Goal: Transaction & Acquisition: Book appointment/travel/reservation

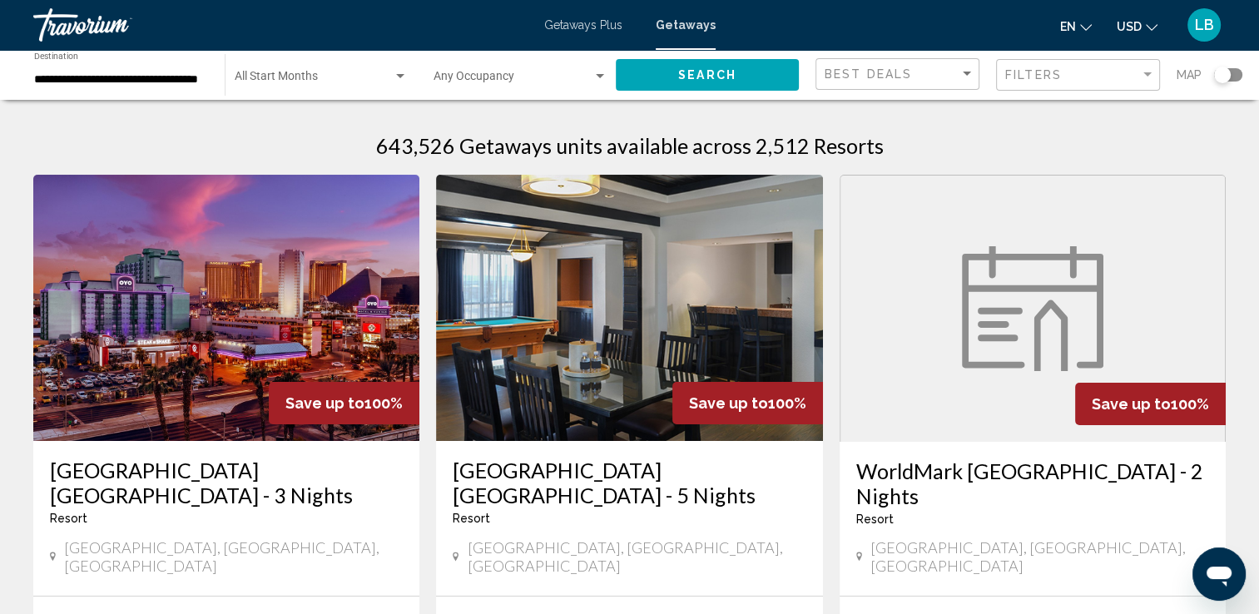
click at [764, 341] on img "Main content" at bounding box center [629, 308] width 386 height 266
click at [1222, 73] on div "Search widget" at bounding box center [1222, 75] width 17 height 17
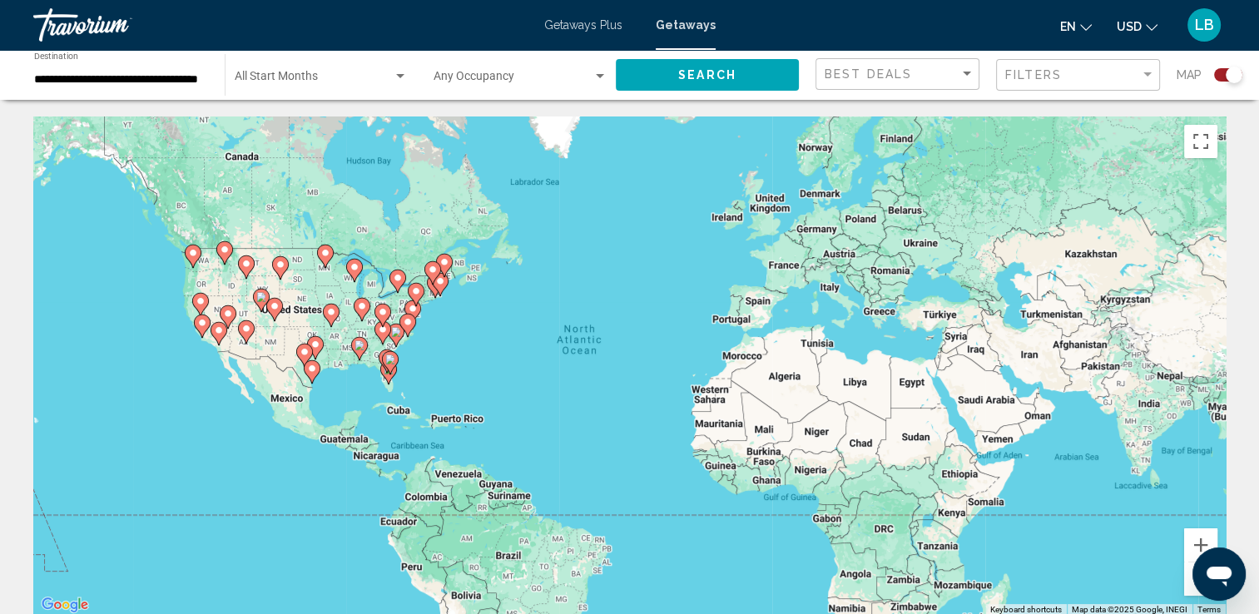
click at [443, 262] on image "Main content" at bounding box center [444, 262] width 10 height 10
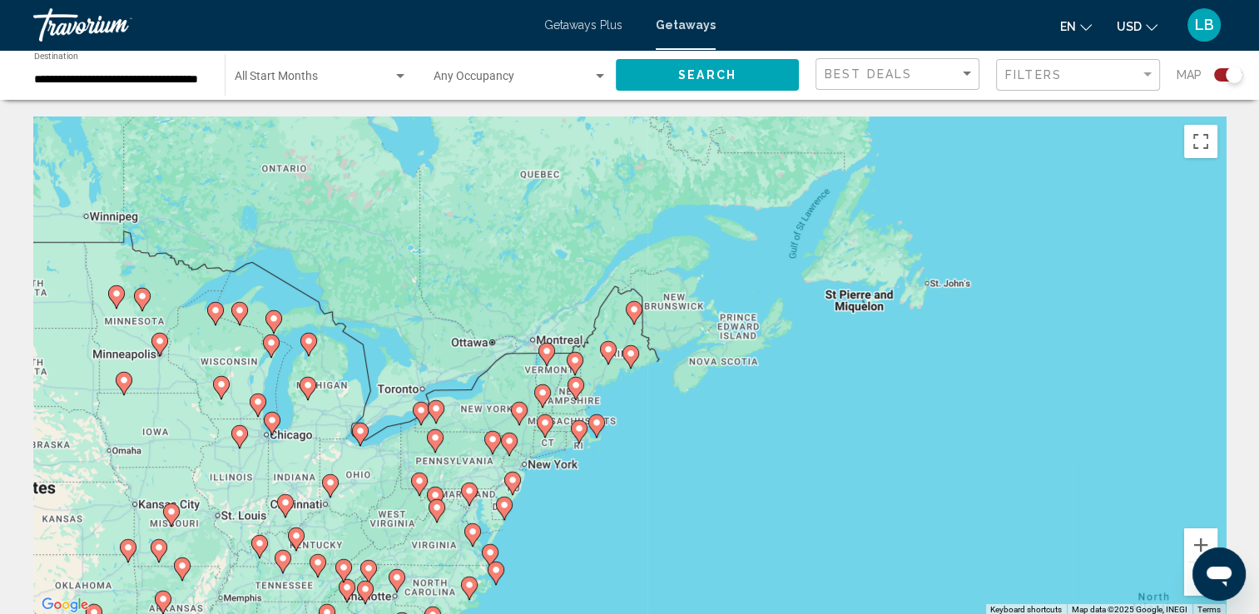
click at [150, 93] on div "**********" at bounding box center [121, 75] width 174 height 46
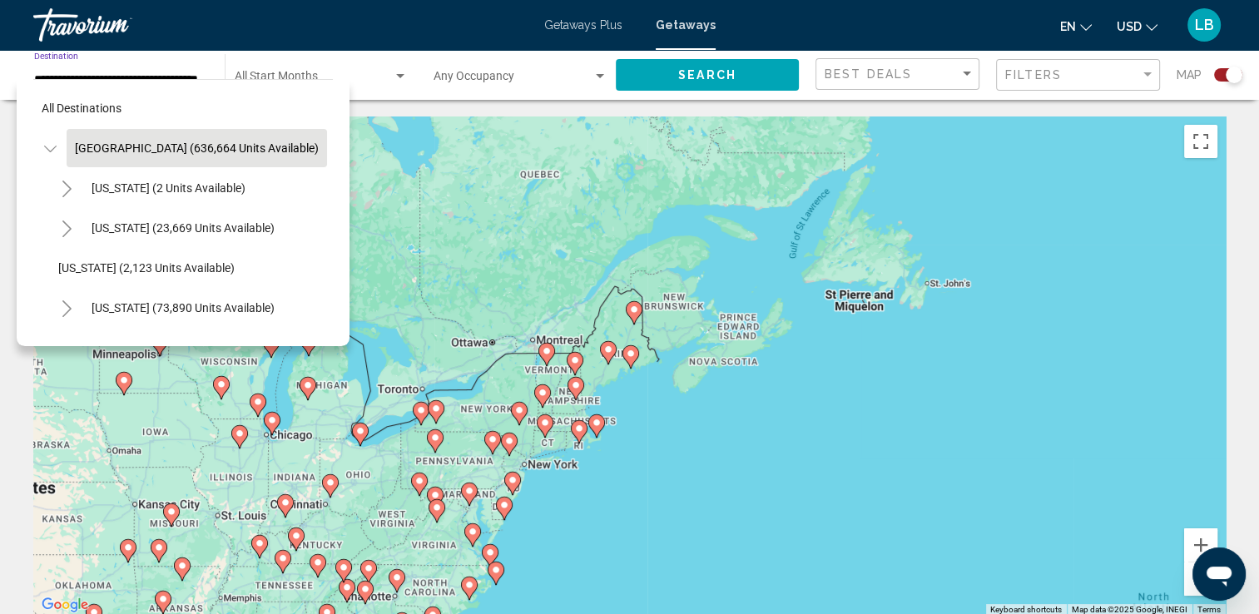
scroll to position [0, 25]
click at [42, 146] on button "Toggle United States (636,664 units available)" at bounding box center [49, 148] width 33 height 33
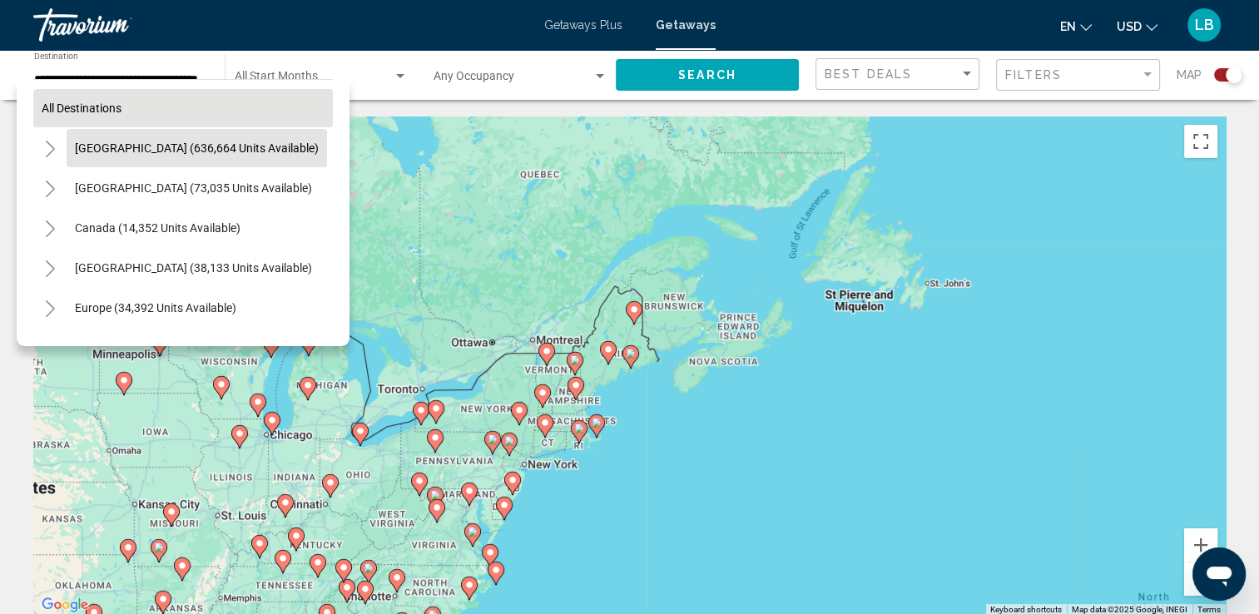
click at [67, 113] on span "All destinations" at bounding box center [82, 108] width 80 height 13
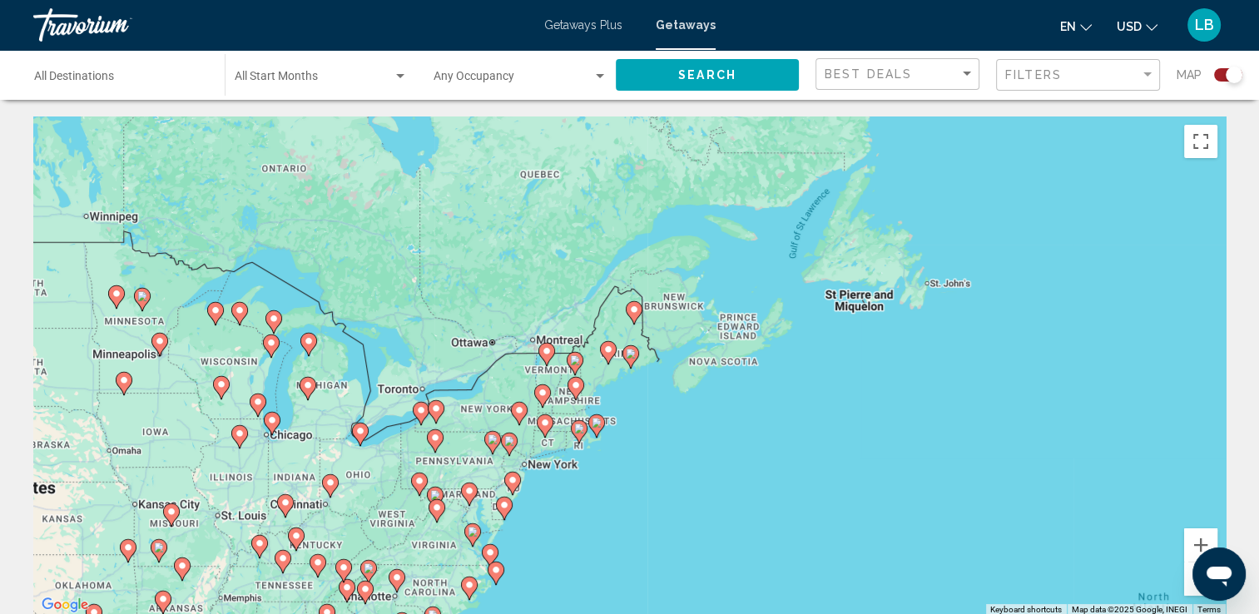
click at [1230, 82] on div "Map" at bounding box center [1210, 75] width 66 height 34
click at [1229, 78] on div "Search widget" at bounding box center [1234, 75] width 17 height 17
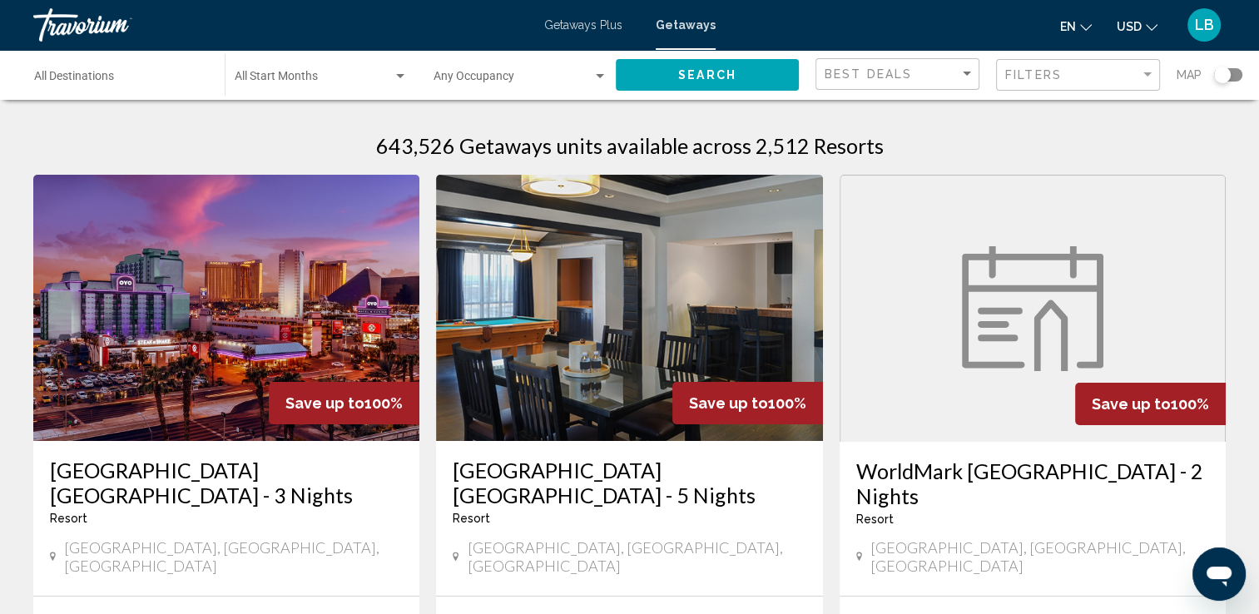
click at [1222, 76] on div "Search widget" at bounding box center [1222, 75] width 17 height 17
click at [1226, 73] on div "Search widget" at bounding box center [1222, 75] width 17 height 17
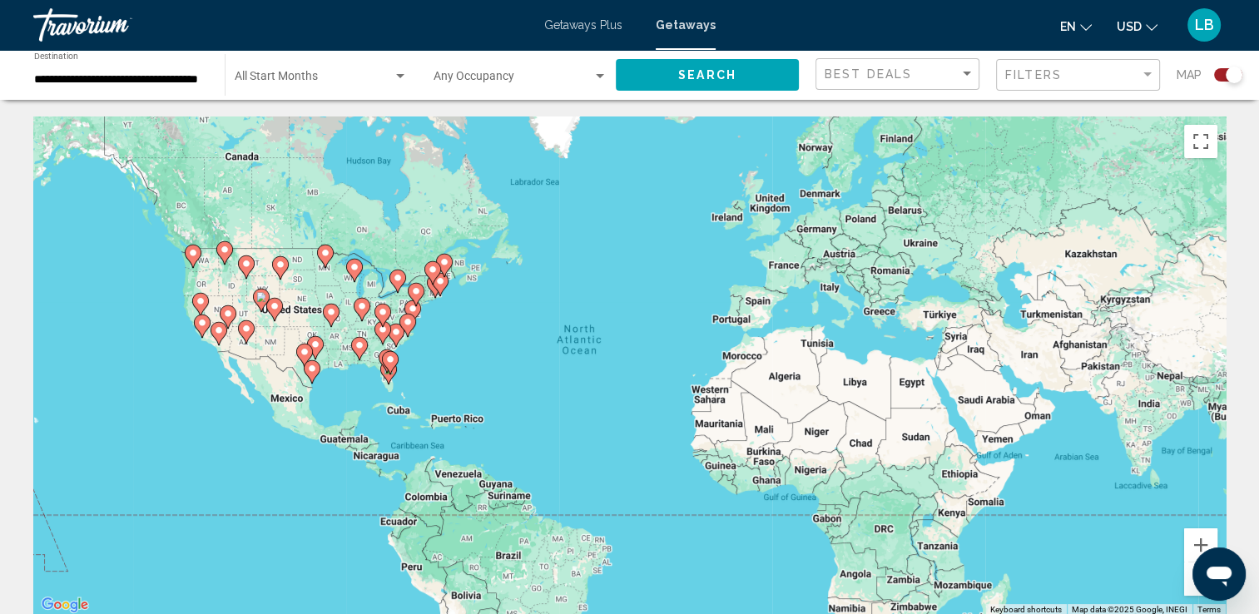
click at [186, 98] on mat-form-field "**********" at bounding box center [120, 75] width 191 height 52
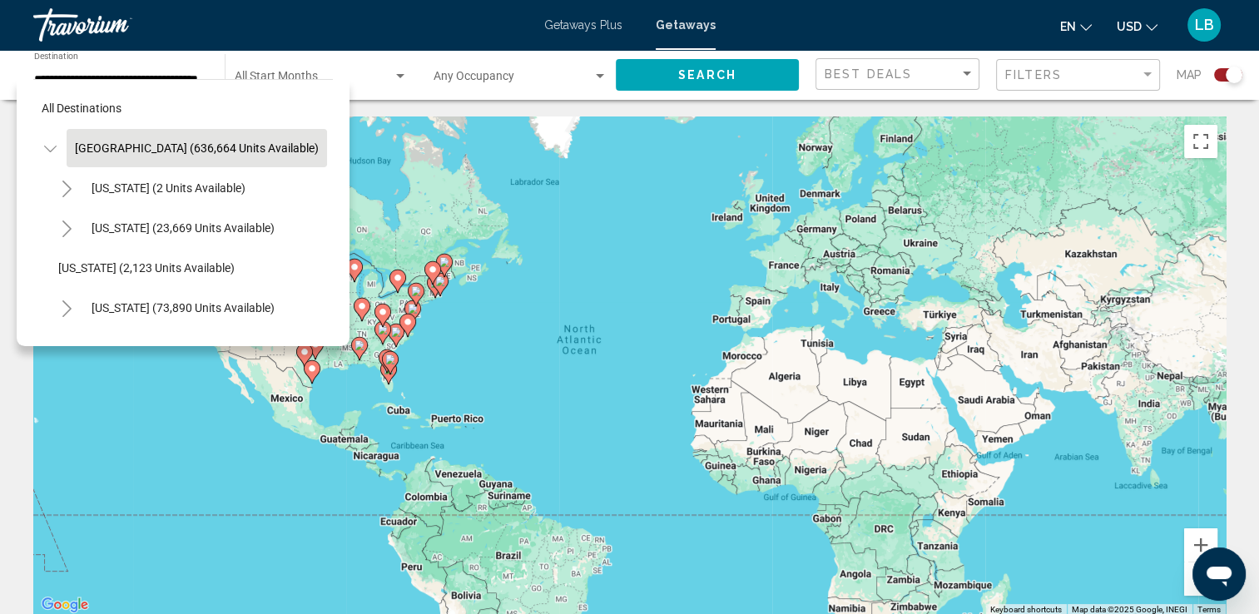
click at [653, 86] on button "Search" at bounding box center [707, 74] width 183 height 31
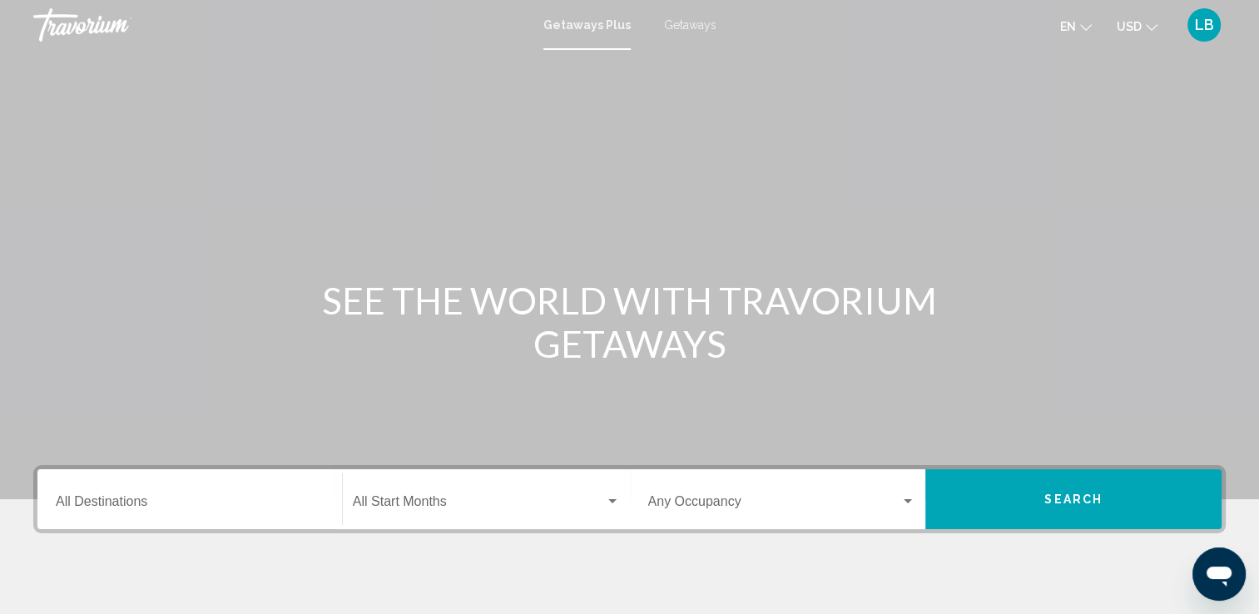
click at [702, 28] on span "Getaways" at bounding box center [690, 24] width 52 height 13
click at [1070, 494] on span "Search" at bounding box center [1074, 500] width 58 height 13
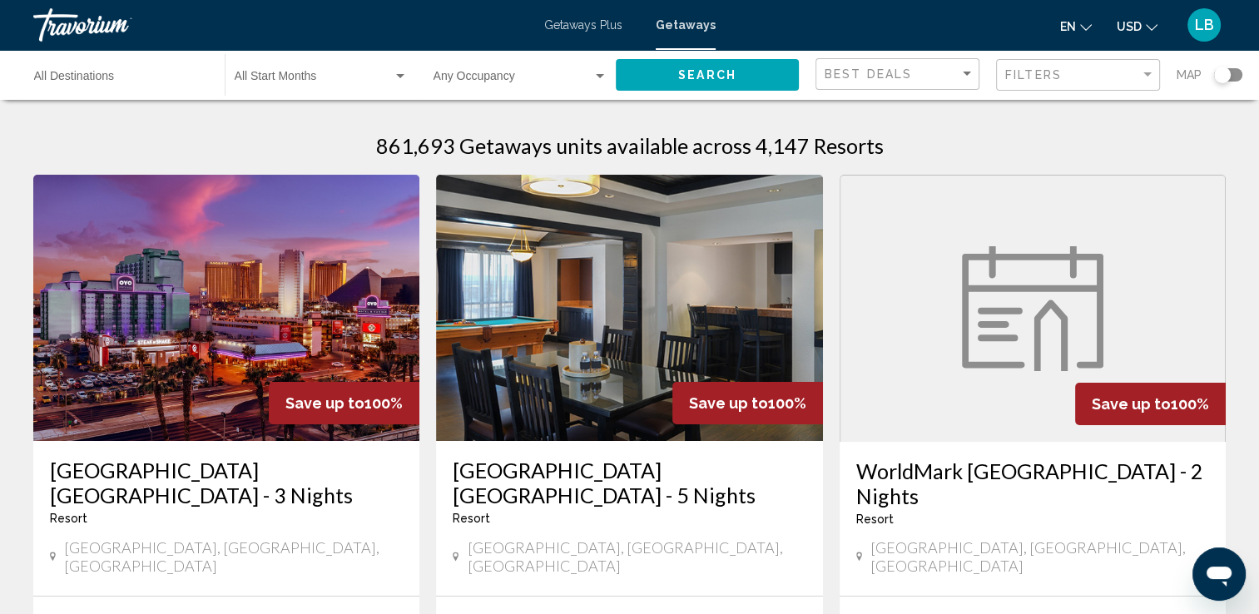
click at [959, 66] on div "Best Deals" at bounding box center [900, 74] width 150 height 31
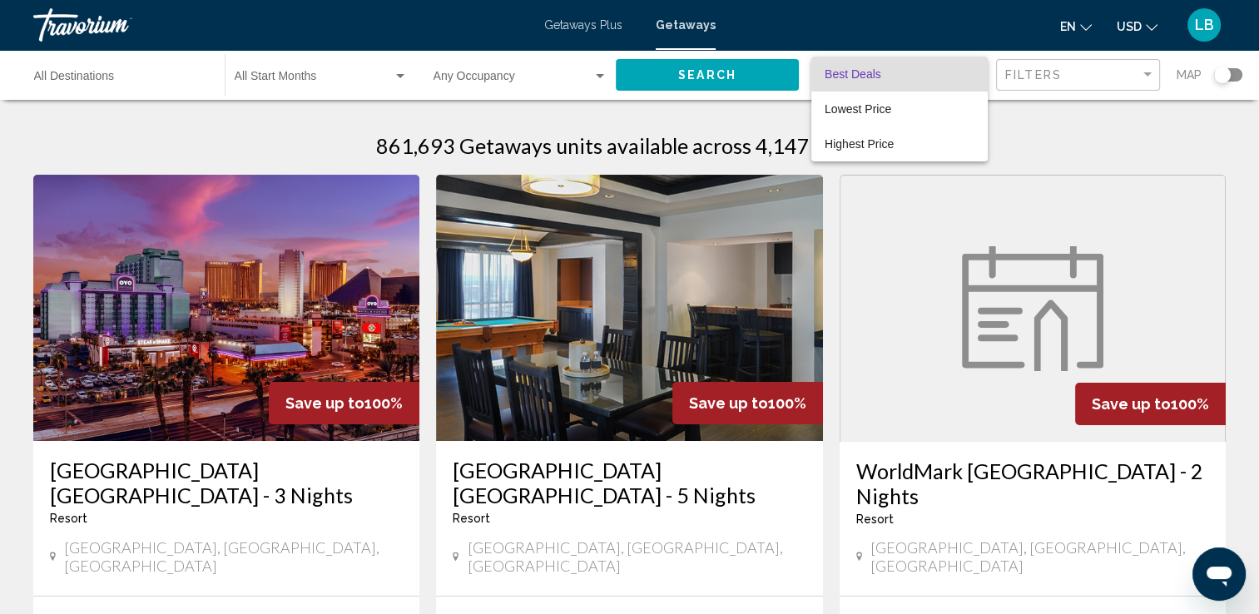
click at [1228, 77] on div at bounding box center [629, 307] width 1259 height 614
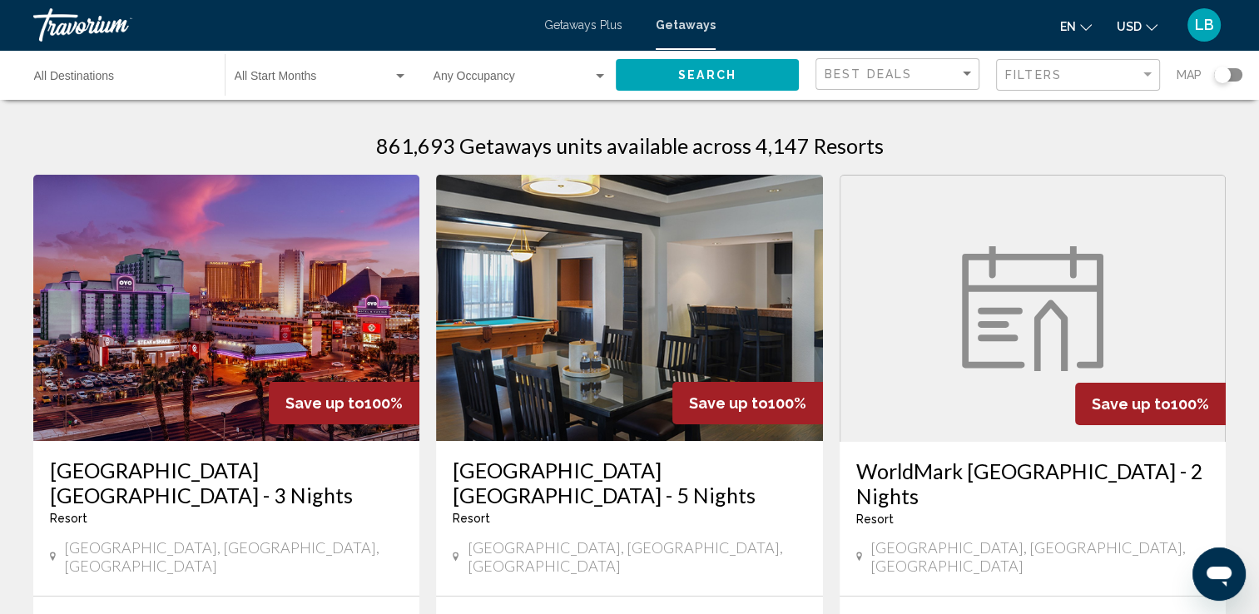
click at [1220, 77] on div "Search widget" at bounding box center [1222, 75] width 17 height 17
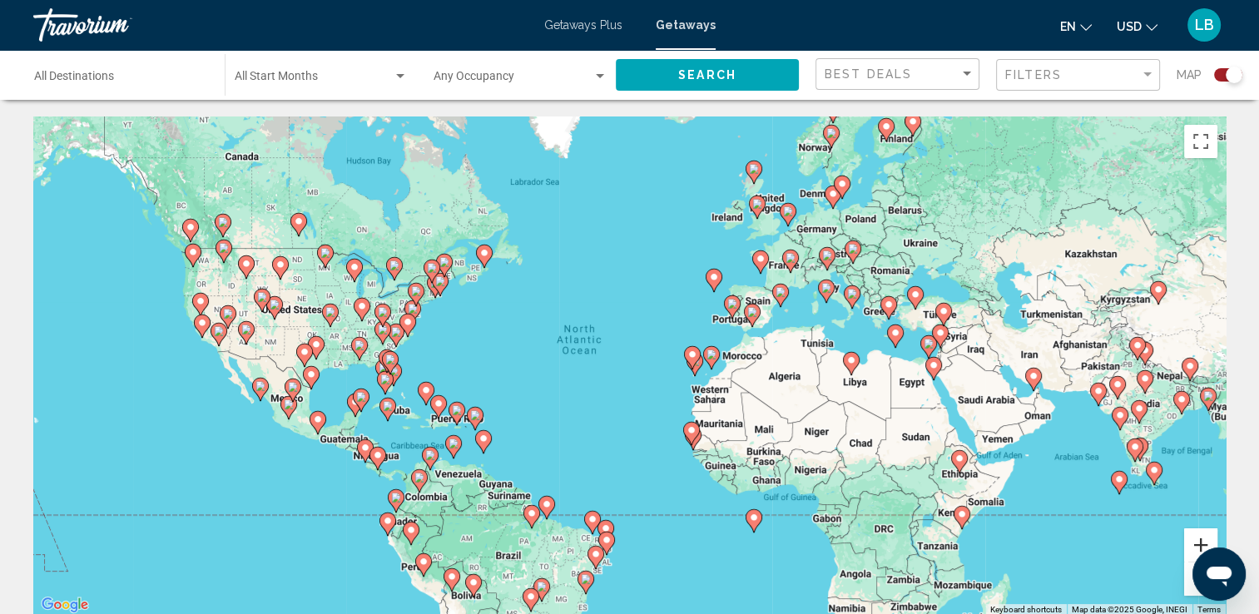
click at [1202, 544] on button "Zoom in" at bounding box center [1200, 544] width 33 height 33
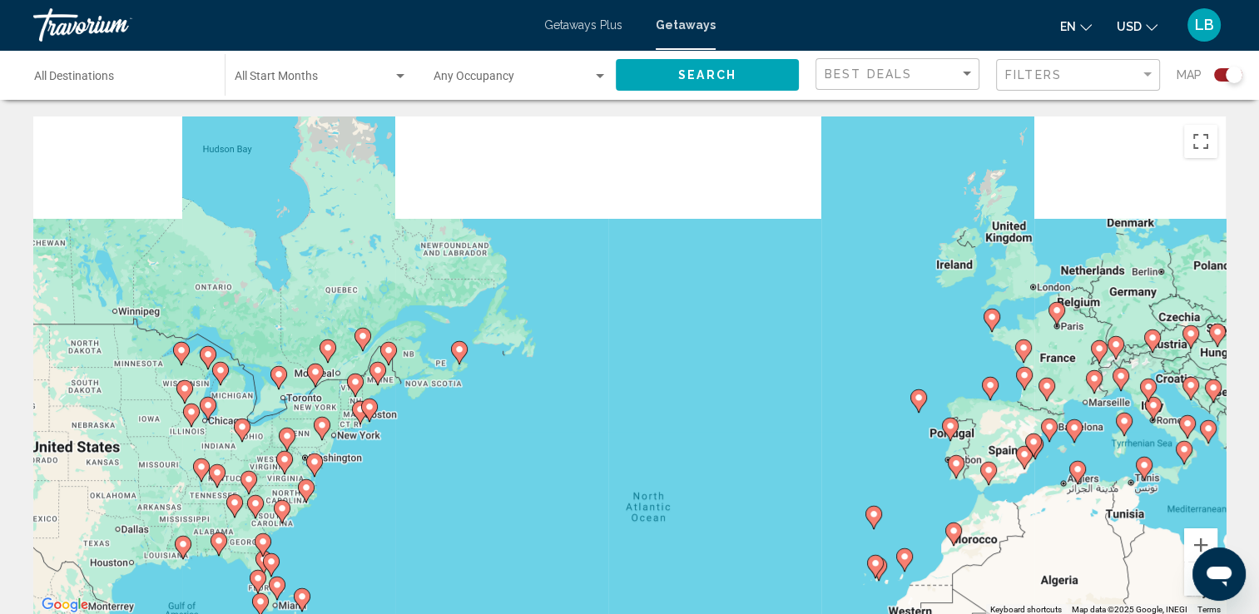
drag, startPoint x: 370, startPoint y: 224, endPoint x: 520, endPoint y: 432, distance: 256.9
click at [520, 432] on div "To activate drag with keyboard, press Alt + Enter. Once in keyboard drag state,…" at bounding box center [629, 366] width 1193 height 499
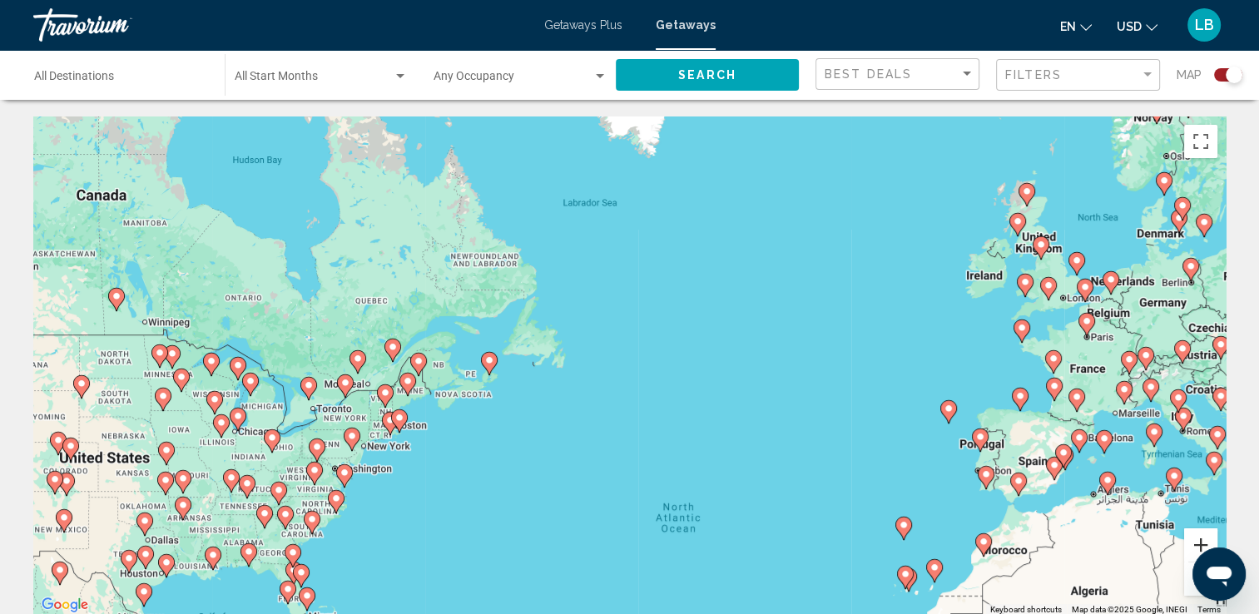
click at [1210, 538] on button "Zoom in" at bounding box center [1200, 544] width 33 height 33
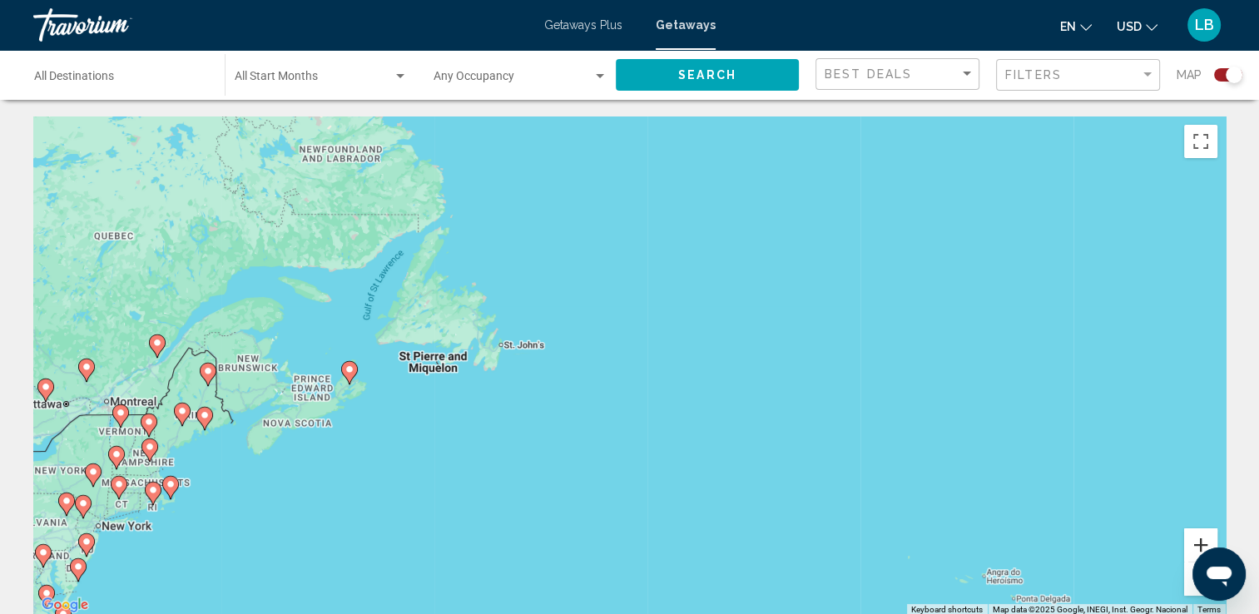
click at [1210, 538] on button "Zoom in" at bounding box center [1200, 544] width 33 height 33
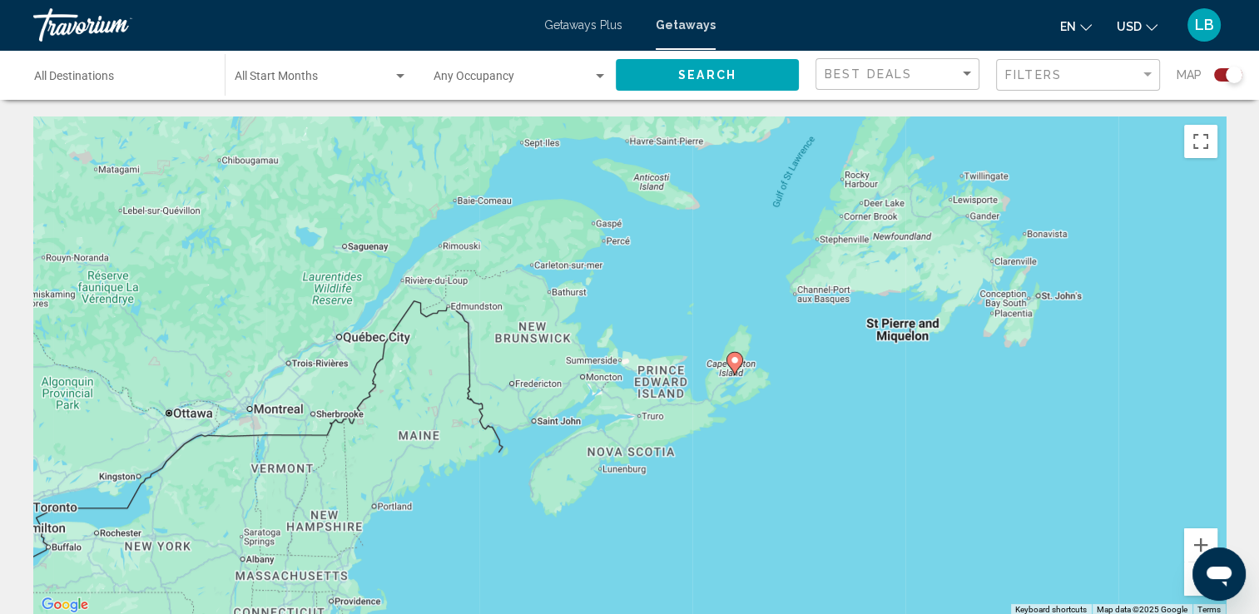
drag, startPoint x: 249, startPoint y: 413, endPoint x: 921, endPoint y: 385, distance: 672.2
click at [921, 385] on div "To activate drag with keyboard, press Alt + Enter. Once in keyboard drag state,…" at bounding box center [629, 366] width 1193 height 499
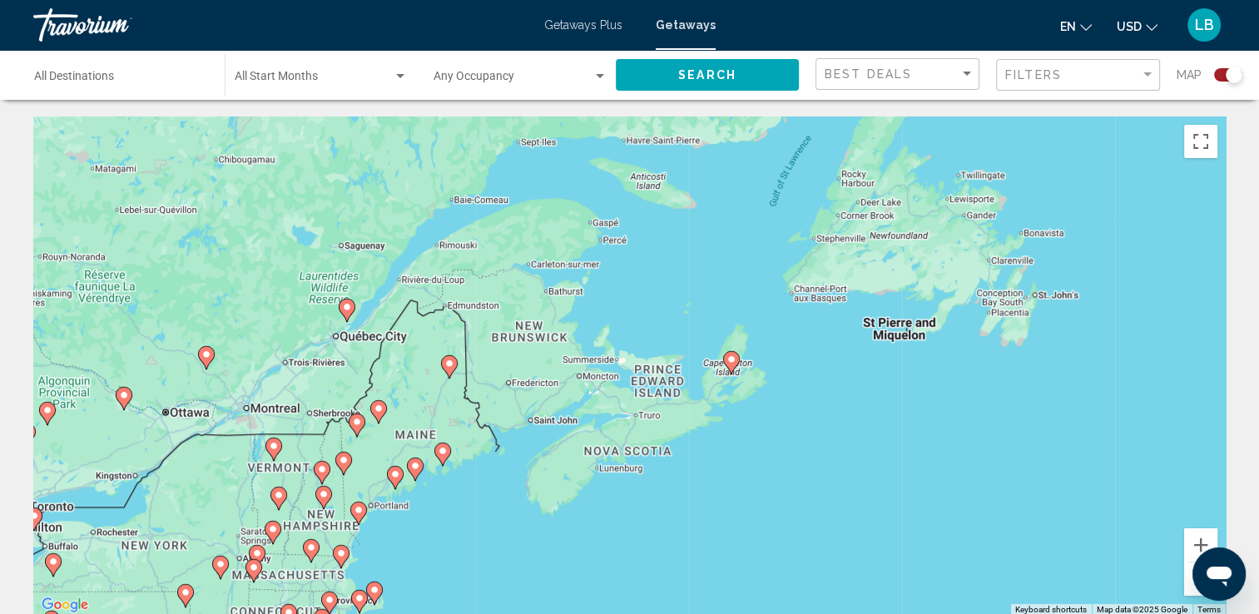
click at [729, 356] on image "Main content" at bounding box center [732, 360] width 10 height 10
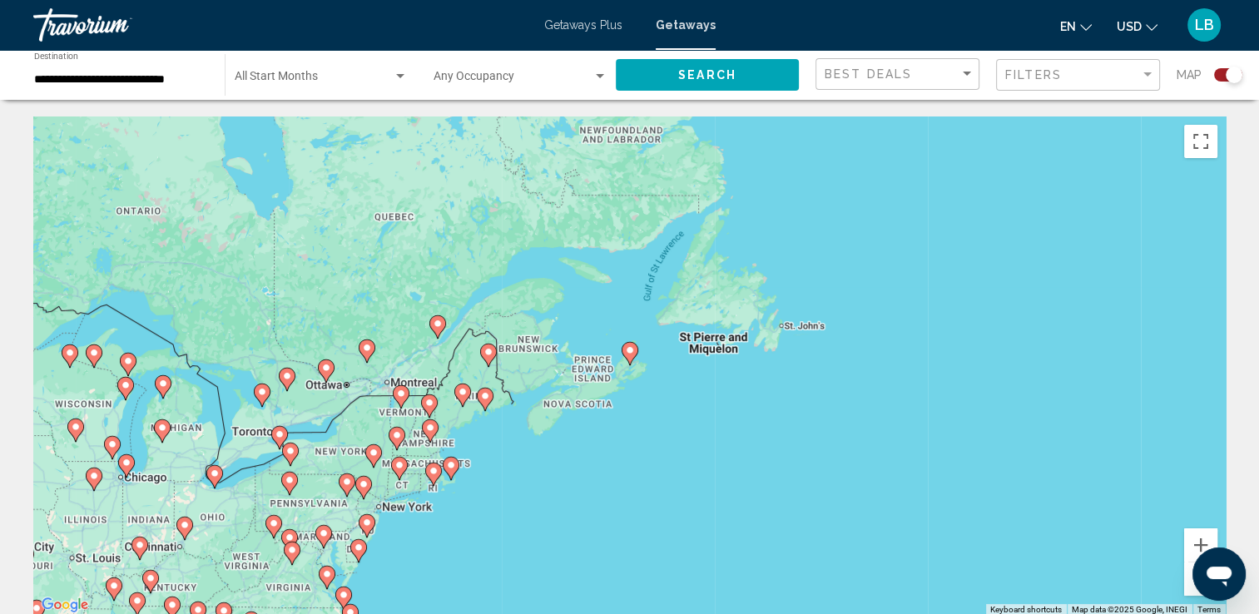
click at [629, 355] on image "Main content" at bounding box center [630, 350] width 10 height 10
type input "**********"
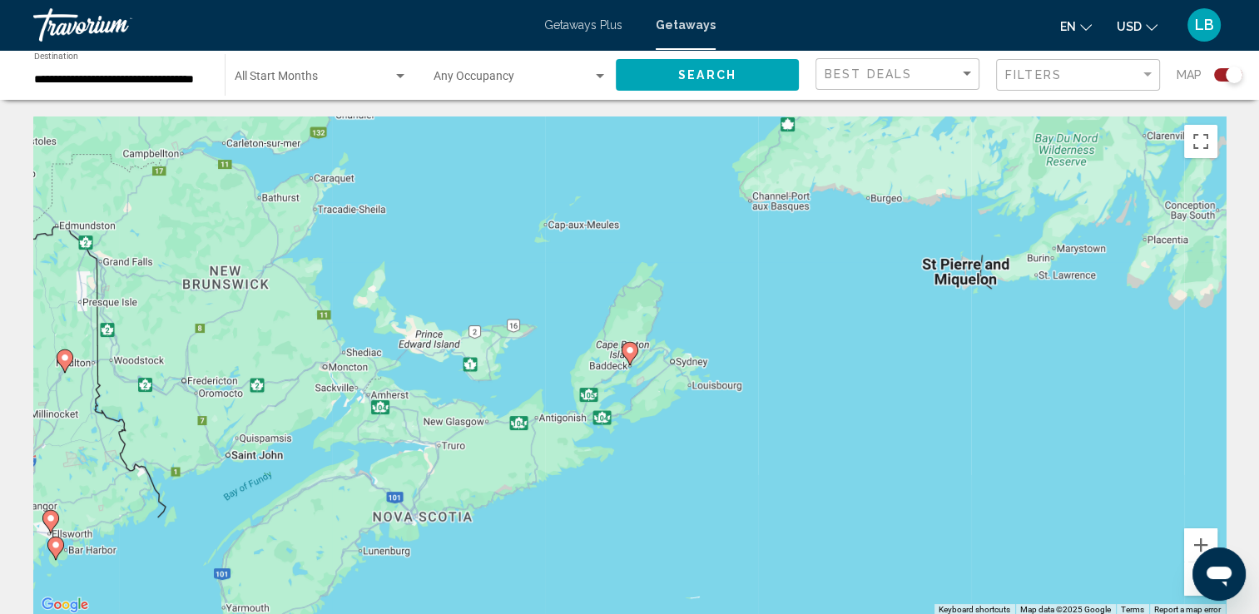
click at [629, 355] on icon "Main content" at bounding box center [629, 354] width 15 height 22
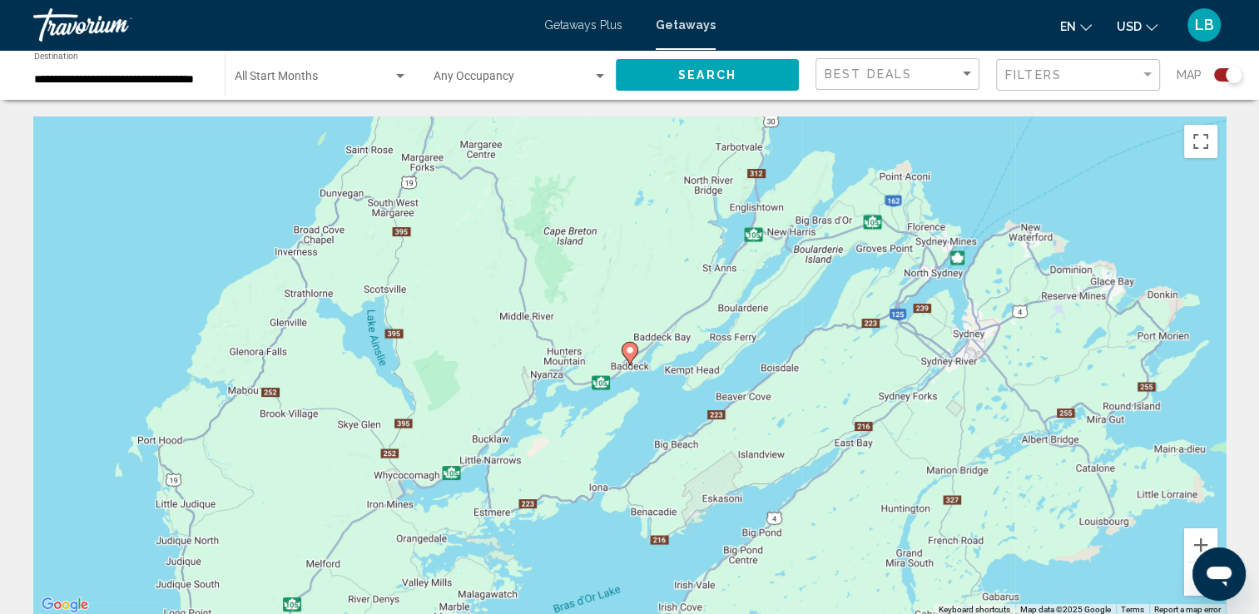
click at [628, 358] on icon "Main content" at bounding box center [629, 354] width 15 height 22
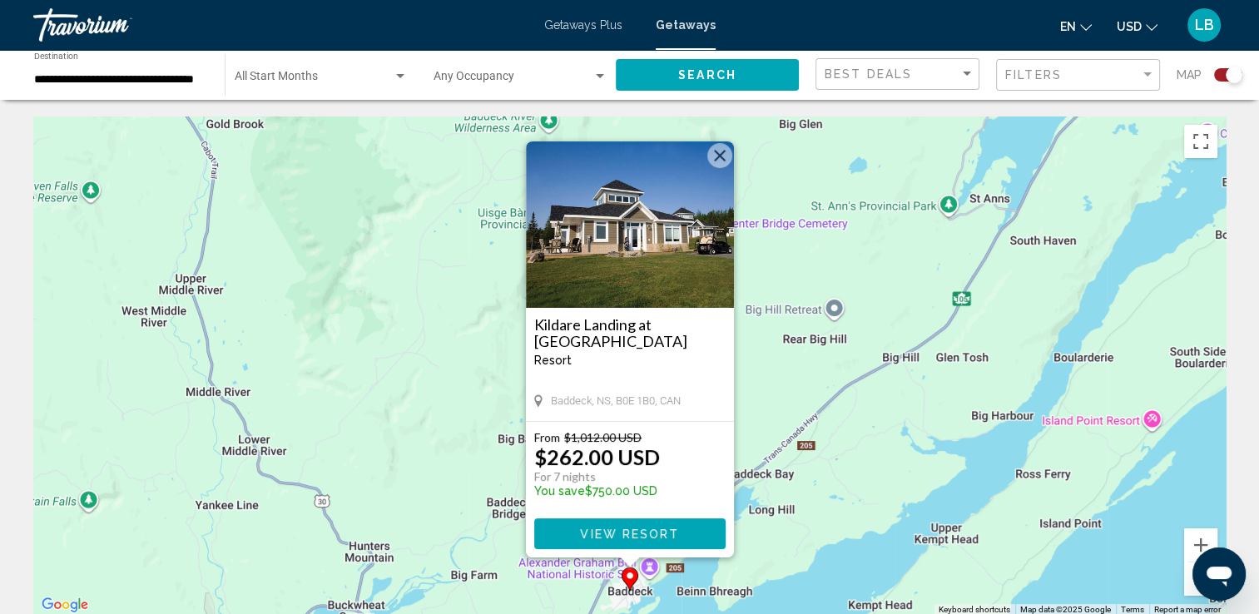
click at [683, 260] on img "Main content" at bounding box center [630, 224] width 208 height 166
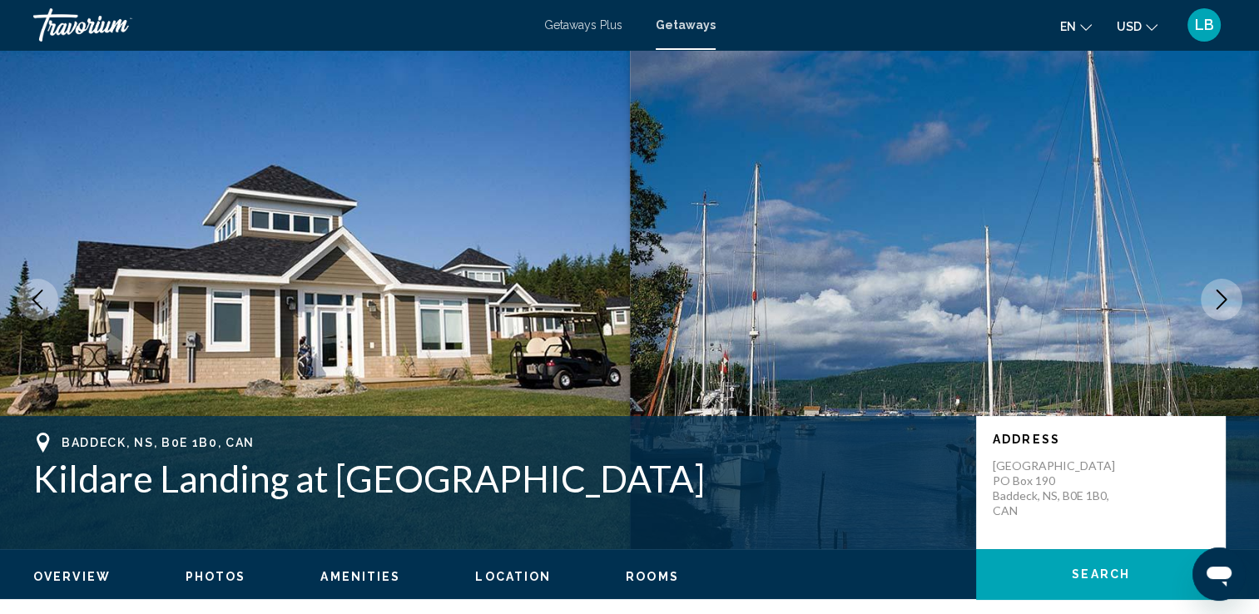
click at [1234, 301] on button "Next image" at bounding box center [1222, 300] width 42 height 42
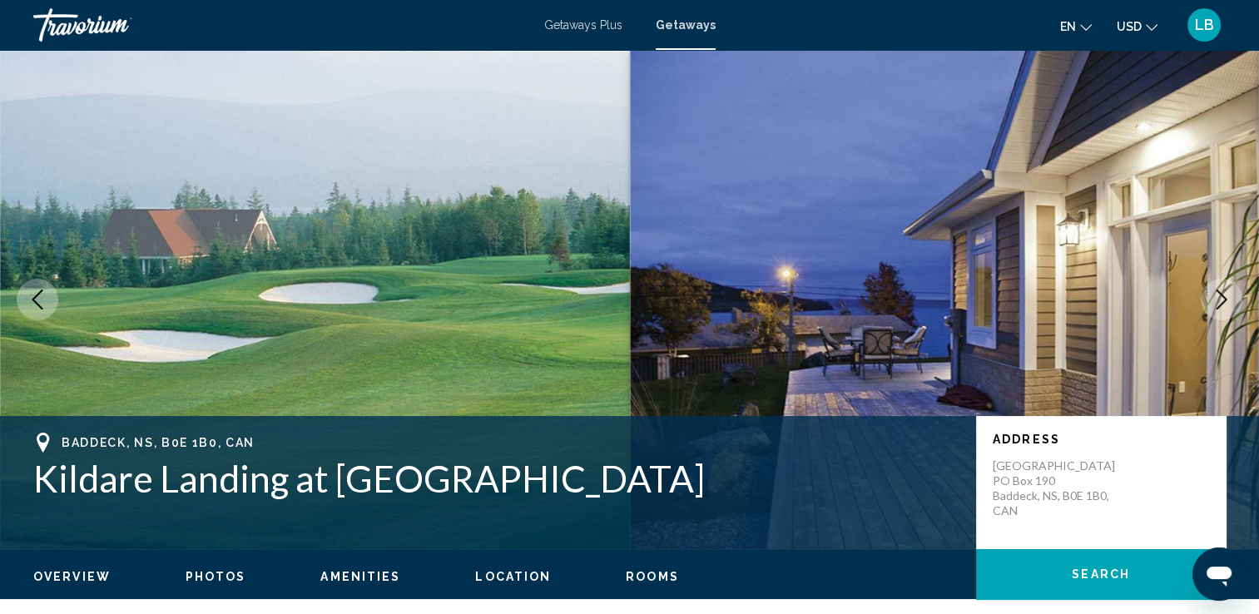
click at [1234, 301] on button "Next image" at bounding box center [1222, 300] width 42 height 42
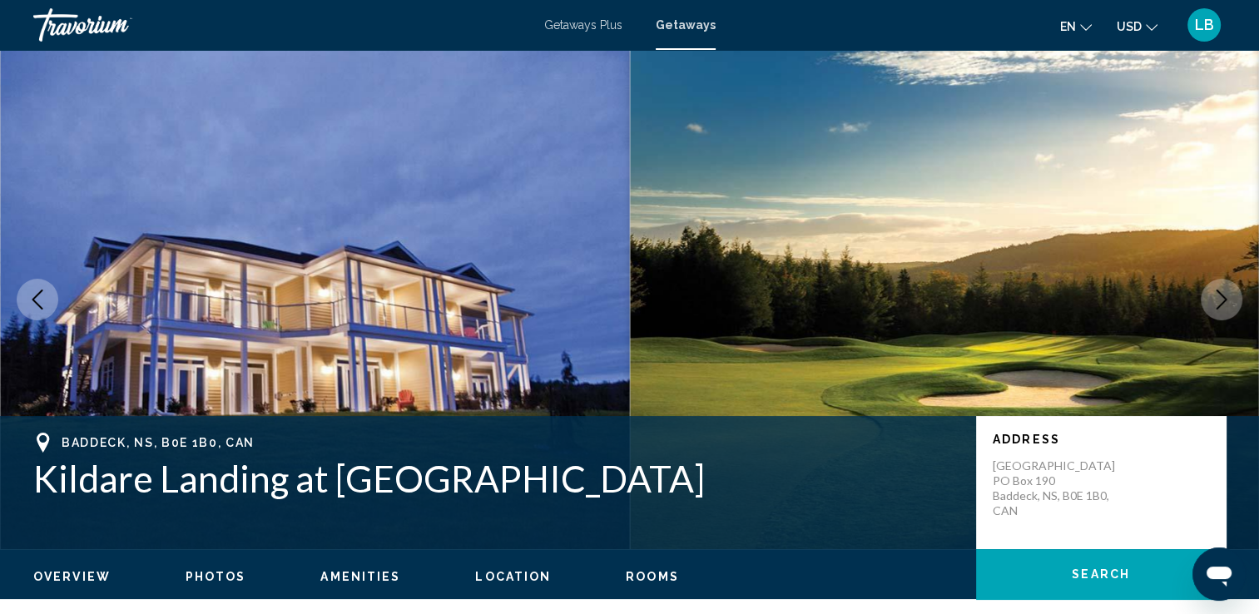
click at [1234, 301] on button "Next image" at bounding box center [1222, 300] width 42 height 42
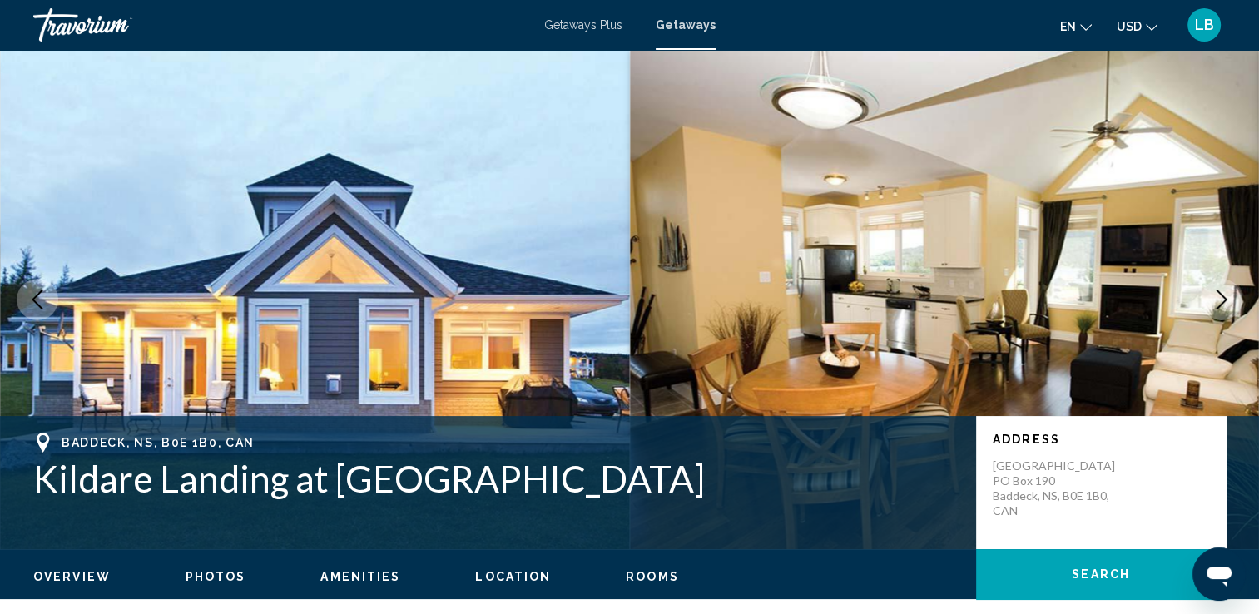
click at [1234, 301] on button "Next image" at bounding box center [1222, 300] width 42 height 42
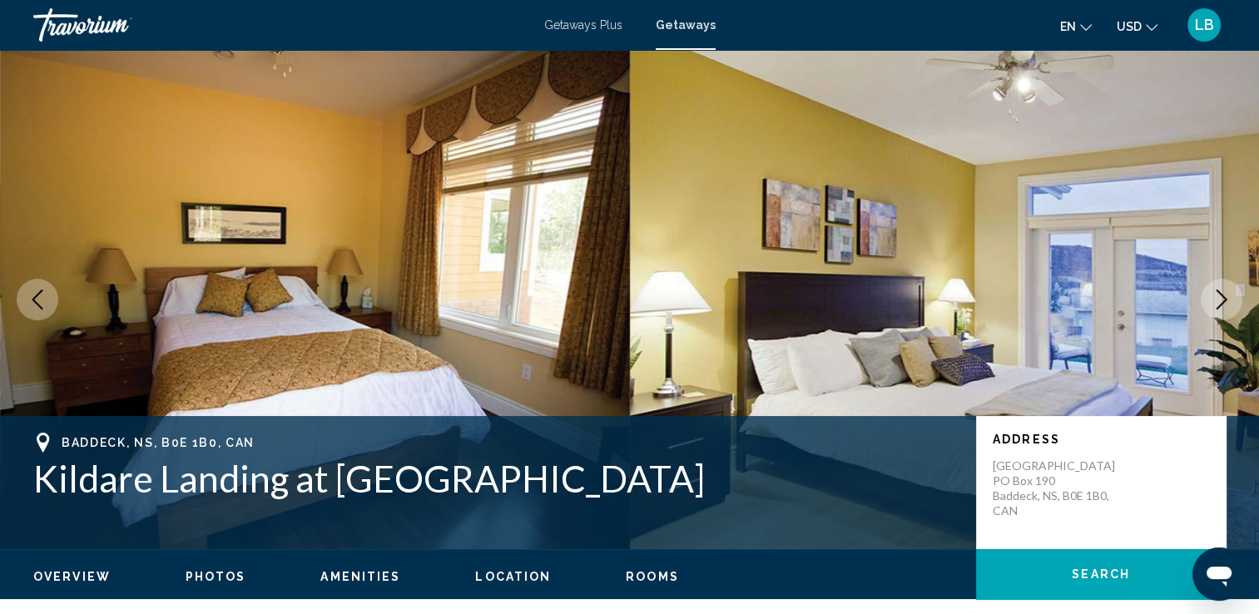
click at [1234, 301] on button "Next image" at bounding box center [1222, 300] width 42 height 42
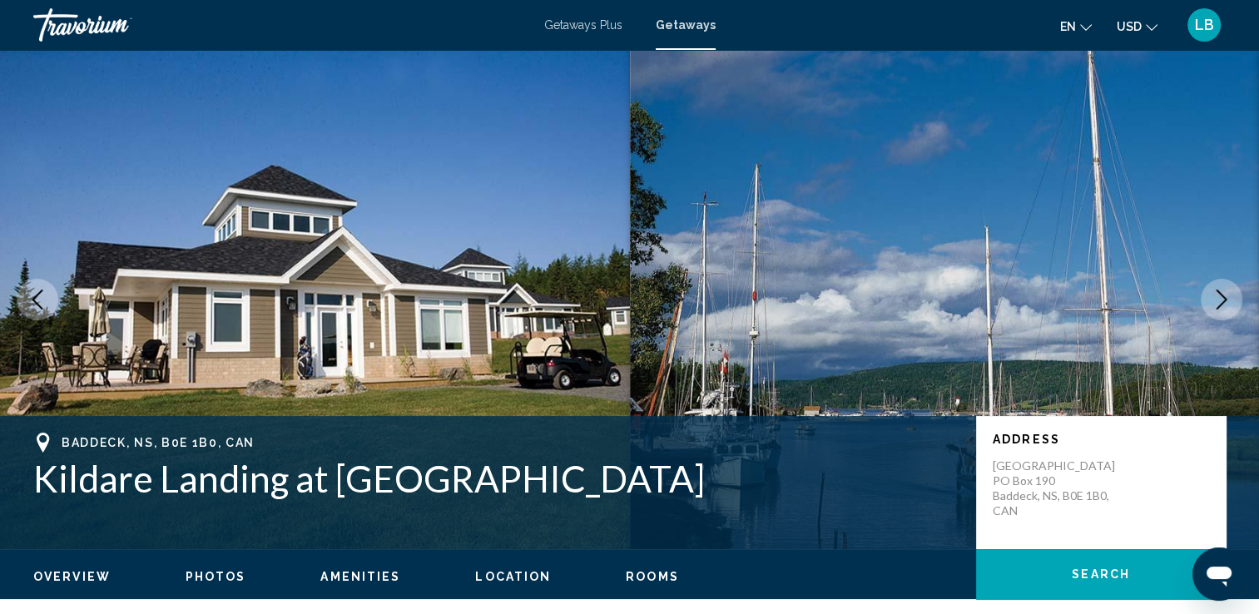
click at [1234, 301] on button "Next image" at bounding box center [1222, 300] width 42 height 42
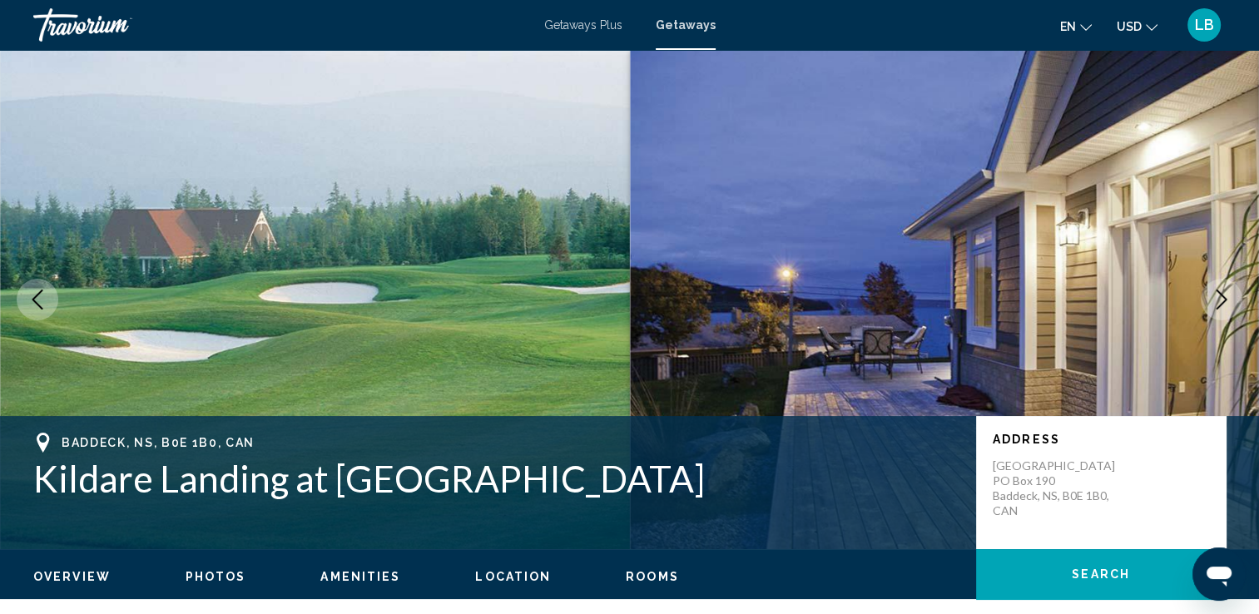
click at [1234, 301] on button "Next image" at bounding box center [1222, 300] width 42 height 42
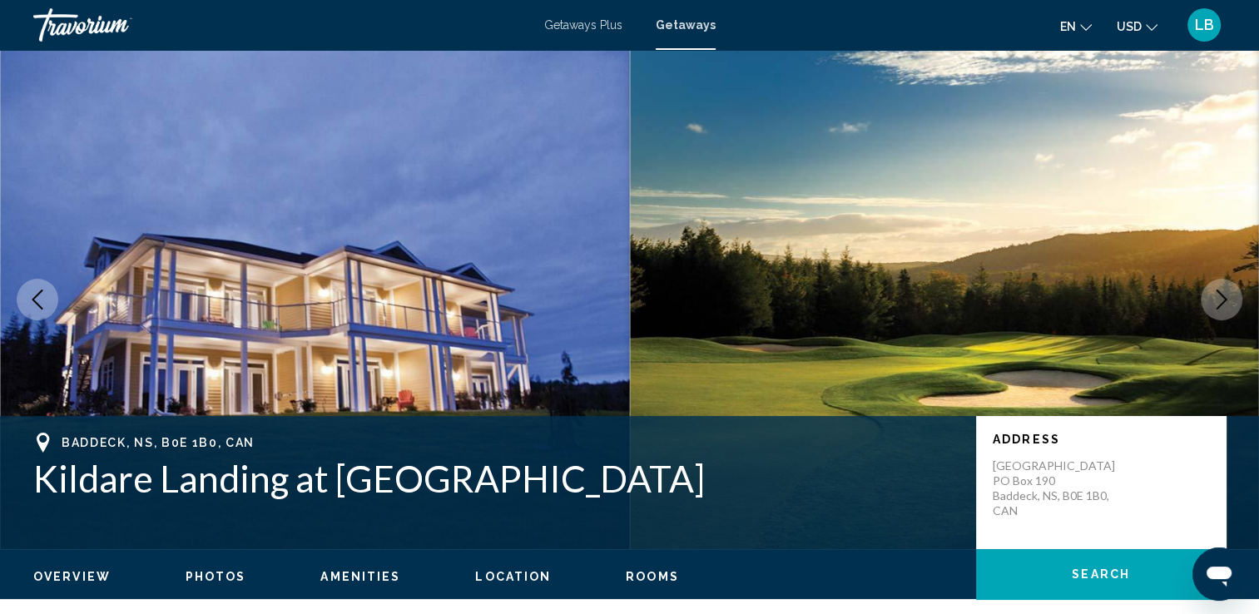
click at [1234, 301] on button "Next image" at bounding box center [1222, 300] width 42 height 42
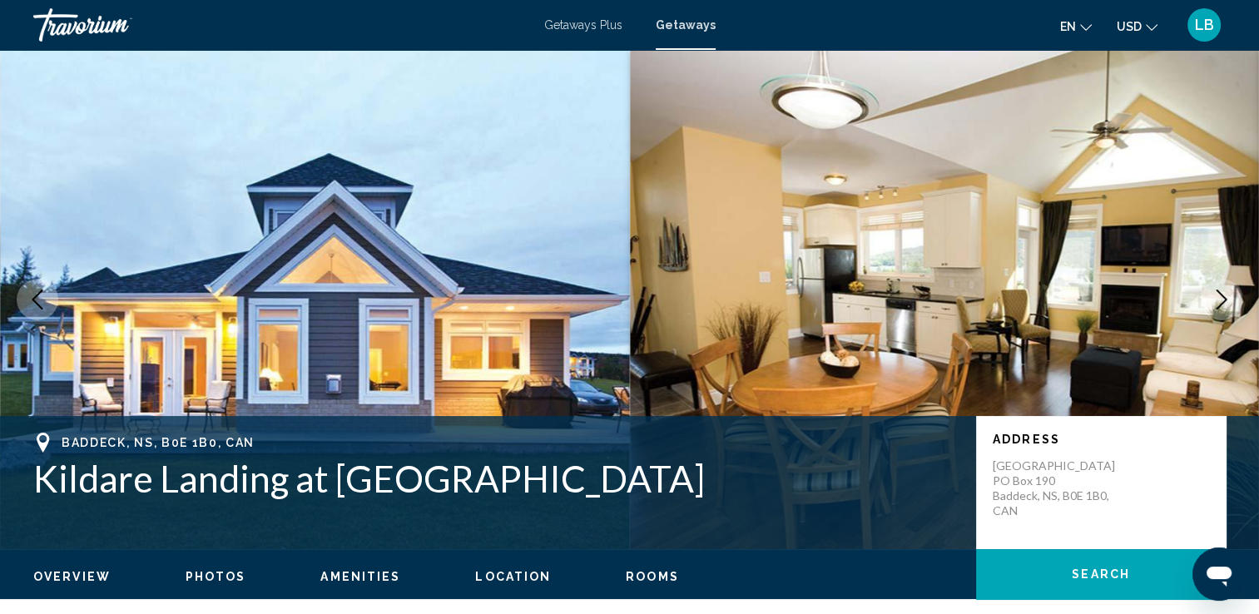
click at [1234, 301] on button "Next image" at bounding box center [1222, 300] width 42 height 42
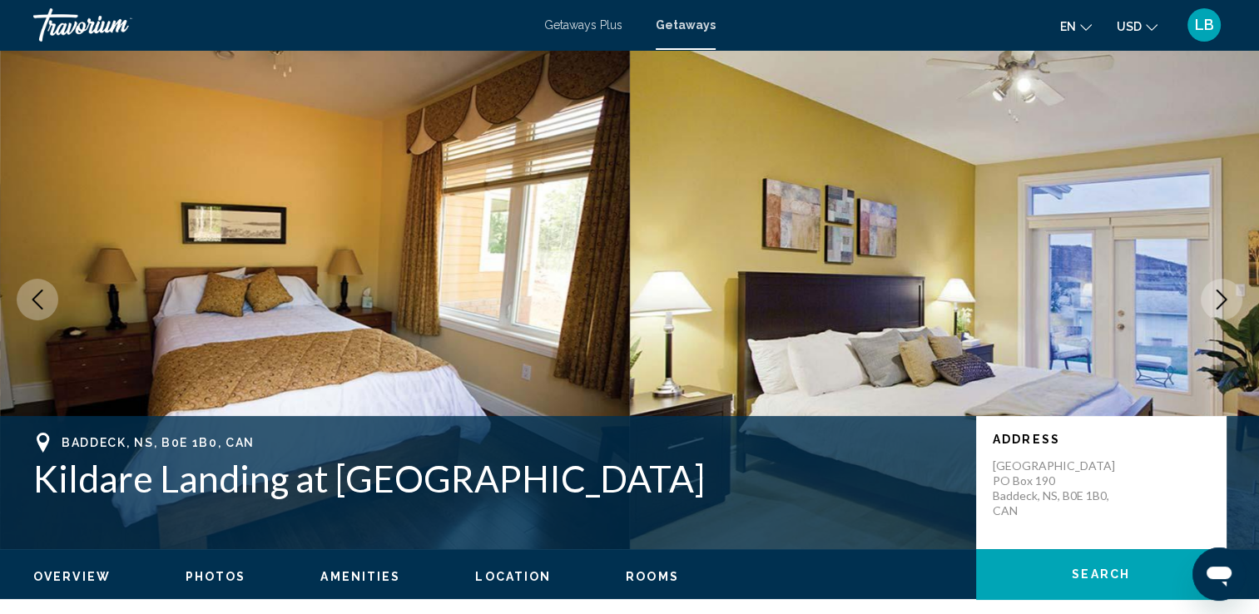
click at [1234, 301] on button "Next image" at bounding box center [1222, 300] width 42 height 42
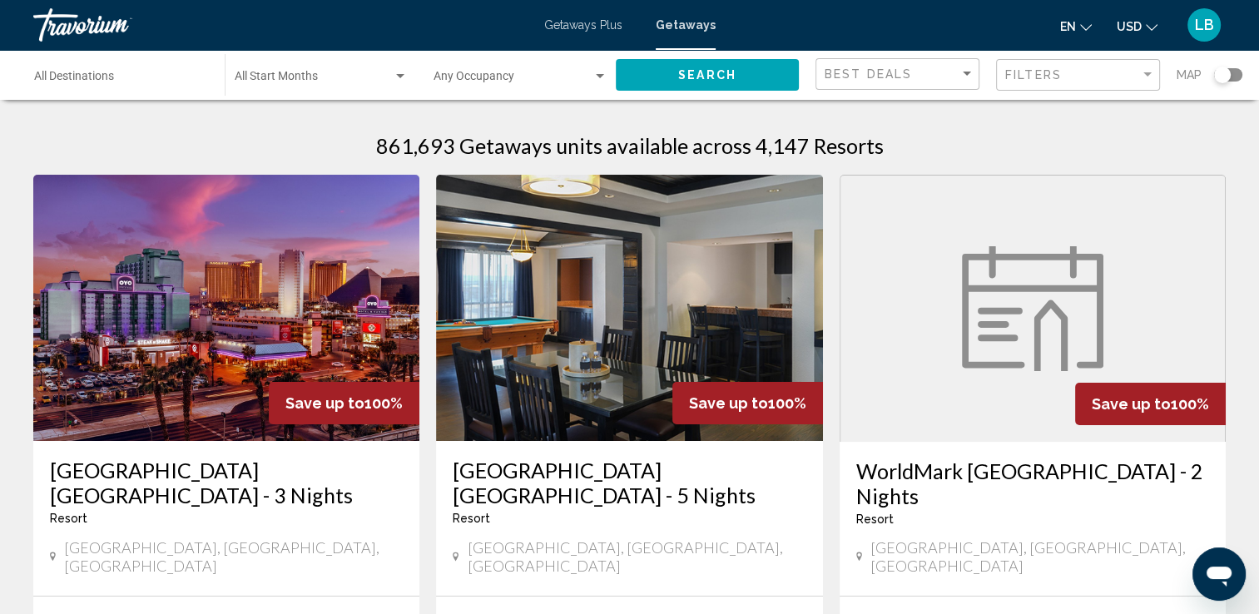
click at [1226, 78] on div "Search widget" at bounding box center [1222, 75] width 17 height 17
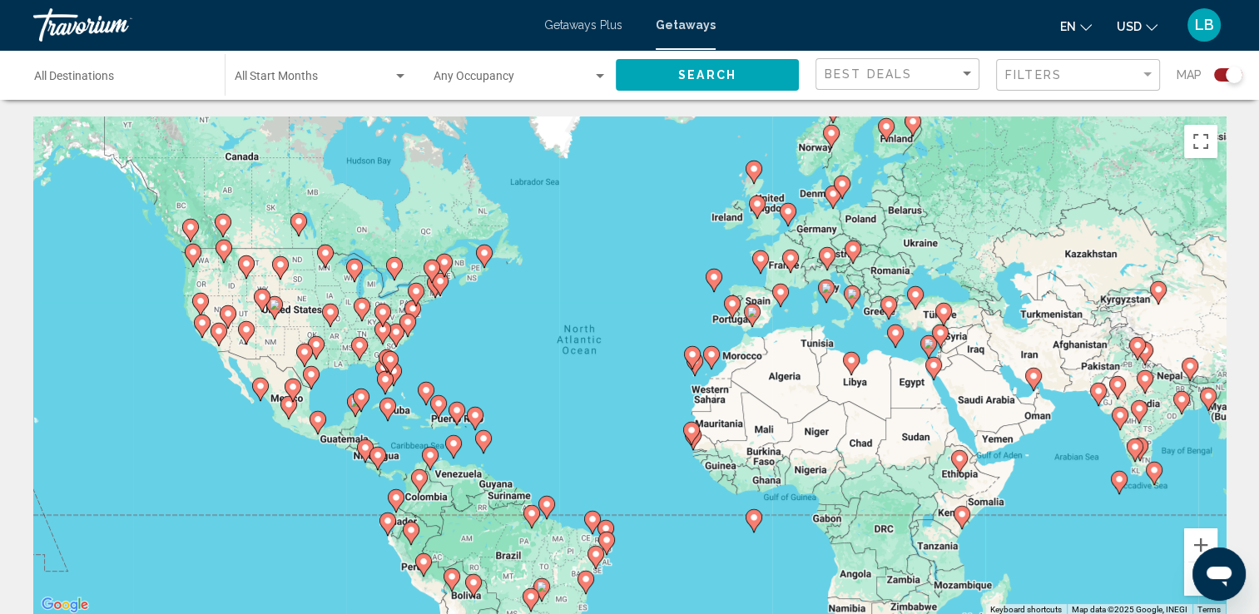
click at [191, 228] on image "Main content" at bounding box center [191, 227] width 10 height 10
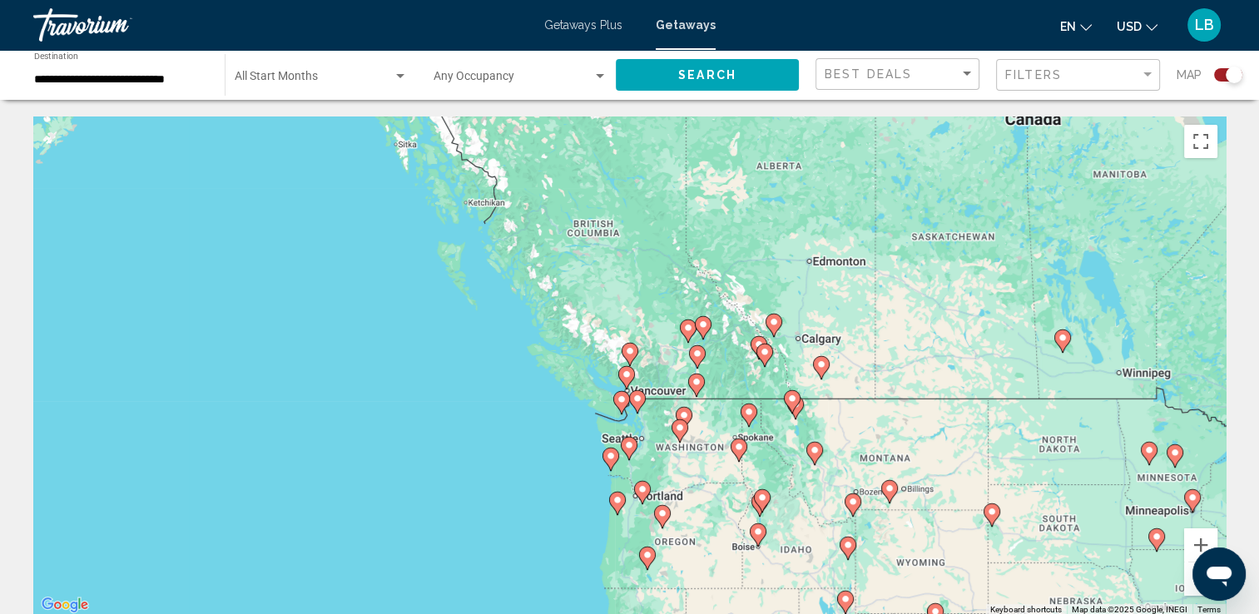
click at [628, 345] on icon "Main content" at bounding box center [629, 355] width 15 height 22
type input "**********"
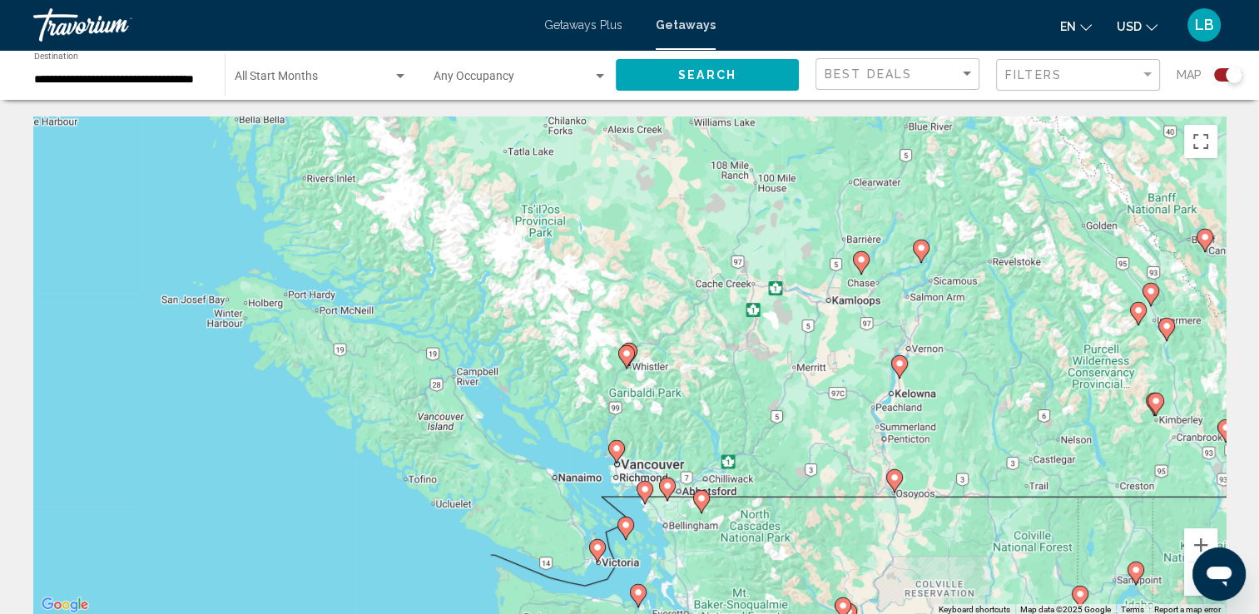
click at [628, 358] on image "Main content" at bounding box center [627, 354] width 10 height 10
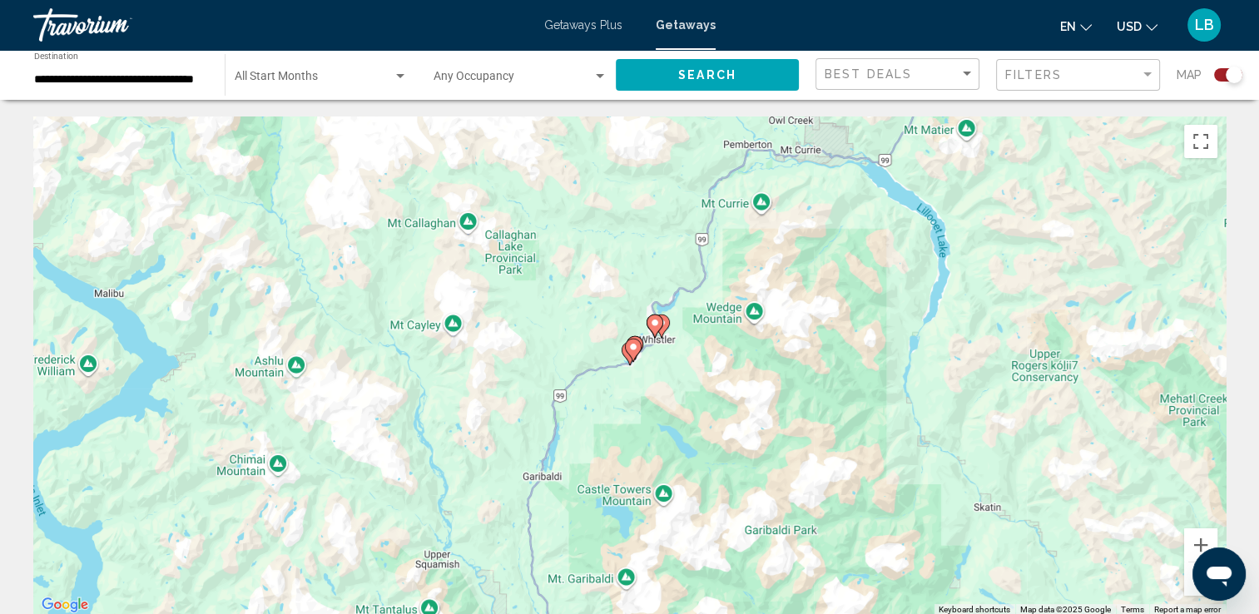
click at [632, 355] on icon "Main content" at bounding box center [632, 351] width 15 height 22
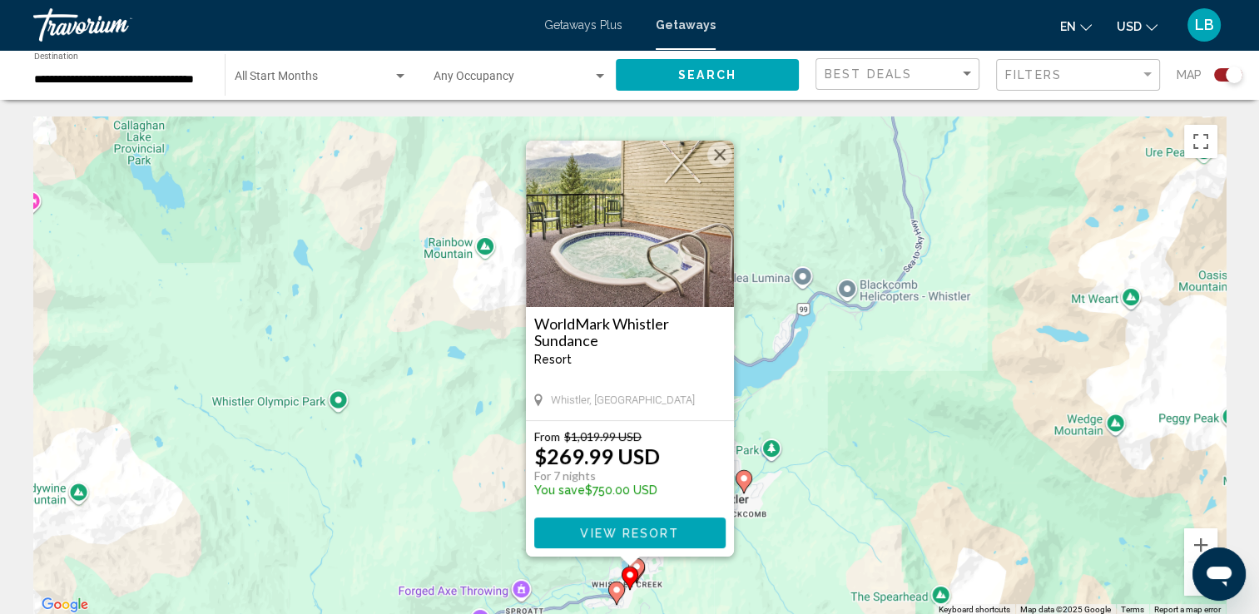
click at [678, 249] on img "Main content" at bounding box center [630, 224] width 208 height 166
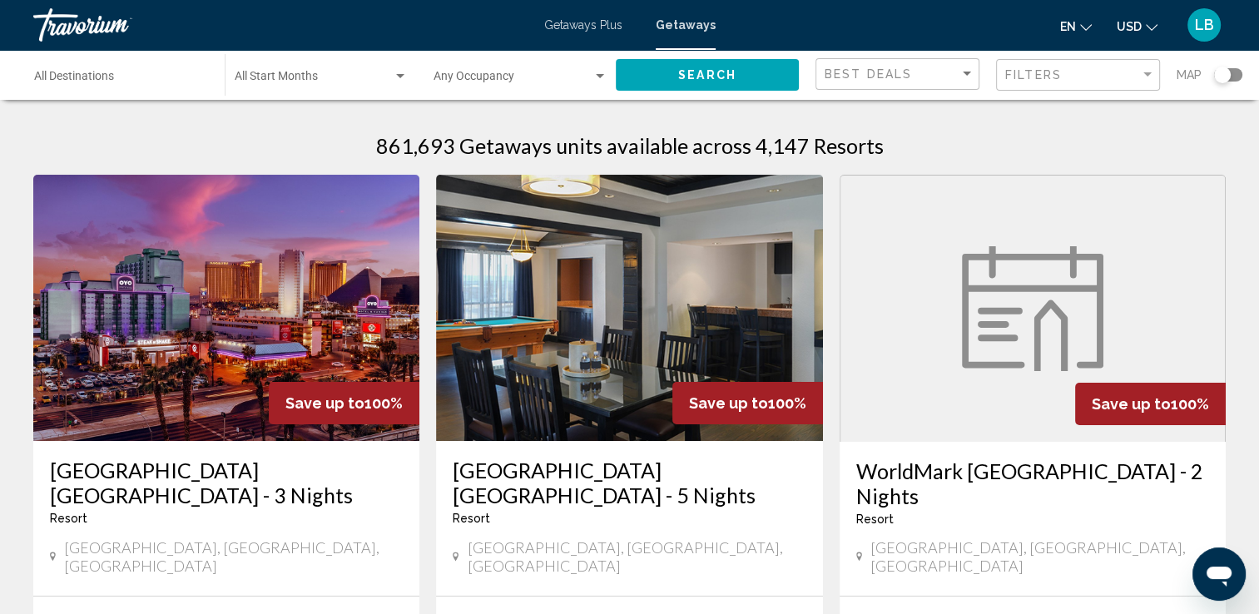
click at [1219, 75] on div "Search widget" at bounding box center [1222, 75] width 17 height 17
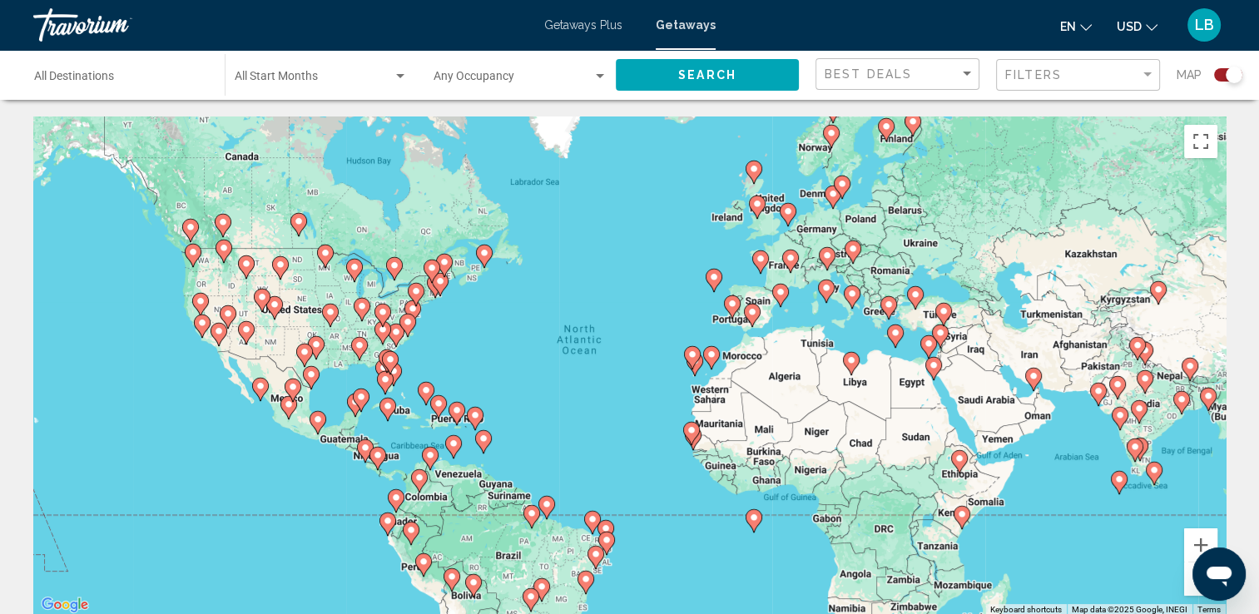
click at [712, 362] on icon "Main content" at bounding box center [710, 358] width 15 height 22
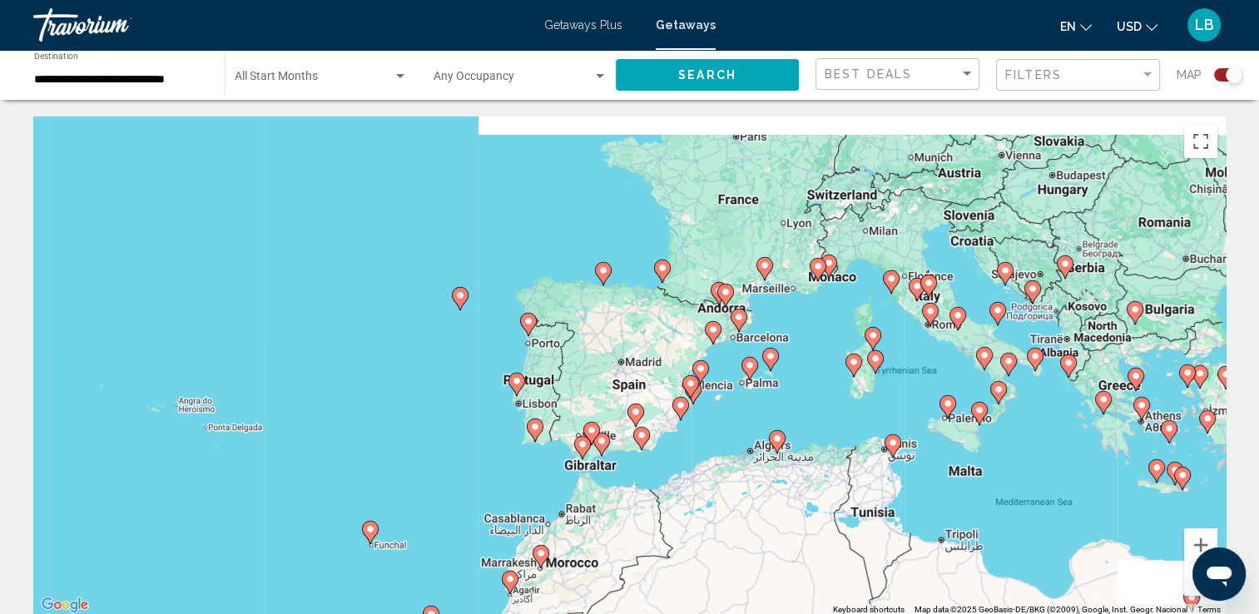
drag, startPoint x: 994, startPoint y: 228, endPoint x: 787, endPoint y: 510, distance: 350.1
click at [787, 510] on div "To activate drag with keyboard, press Alt + Enter. Once in keyboard drag state,…" at bounding box center [629, 366] width 1193 height 499
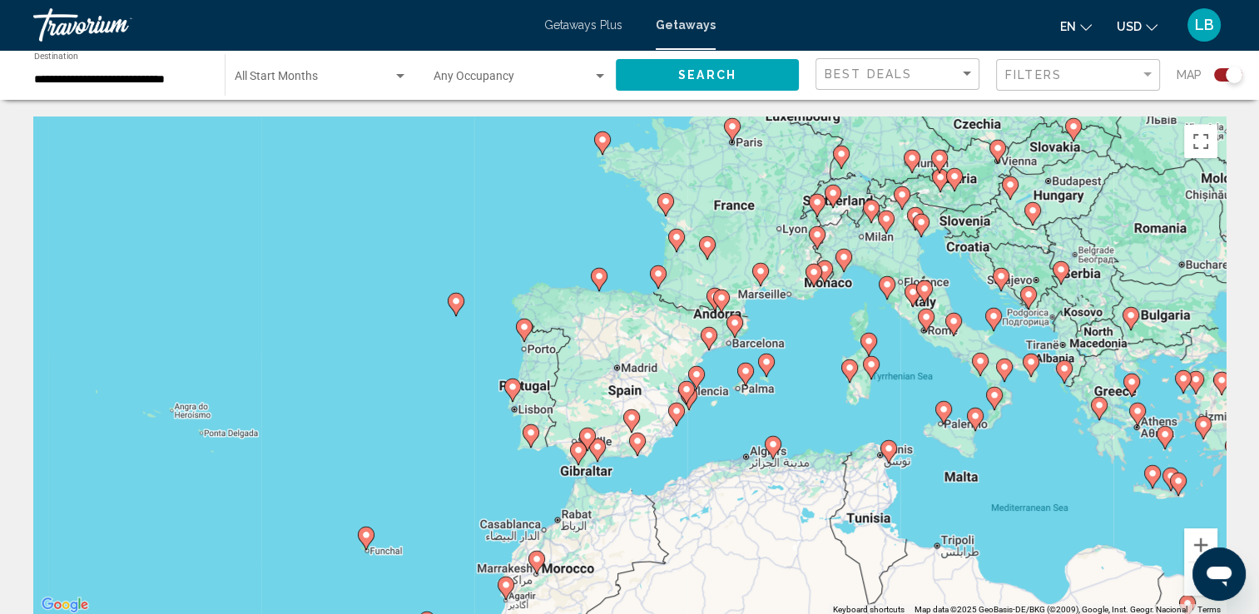
click at [823, 275] on icon "Main content" at bounding box center [823, 272] width 15 height 22
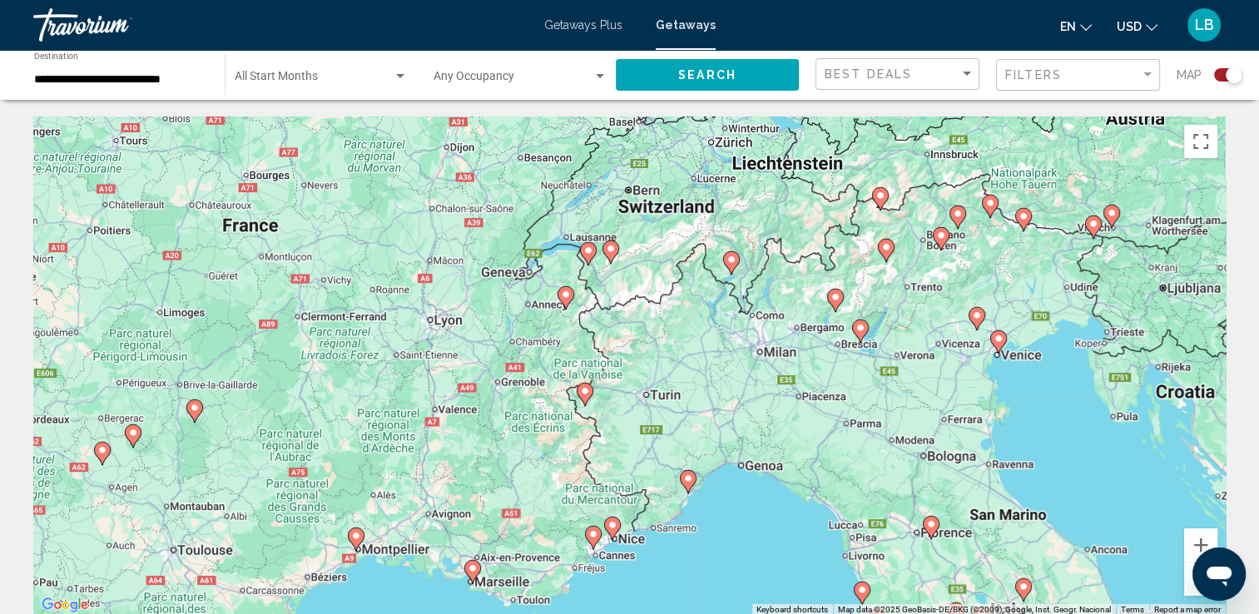
drag, startPoint x: 792, startPoint y: 238, endPoint x: 772, endPoint y: 419, distance: 182.4
click at [772, 419] on div "To activate drag with keyboard, press Alt + Enter. Once in keyboard drag state,…" at bounding box center [629, 366] width 1193 height 499
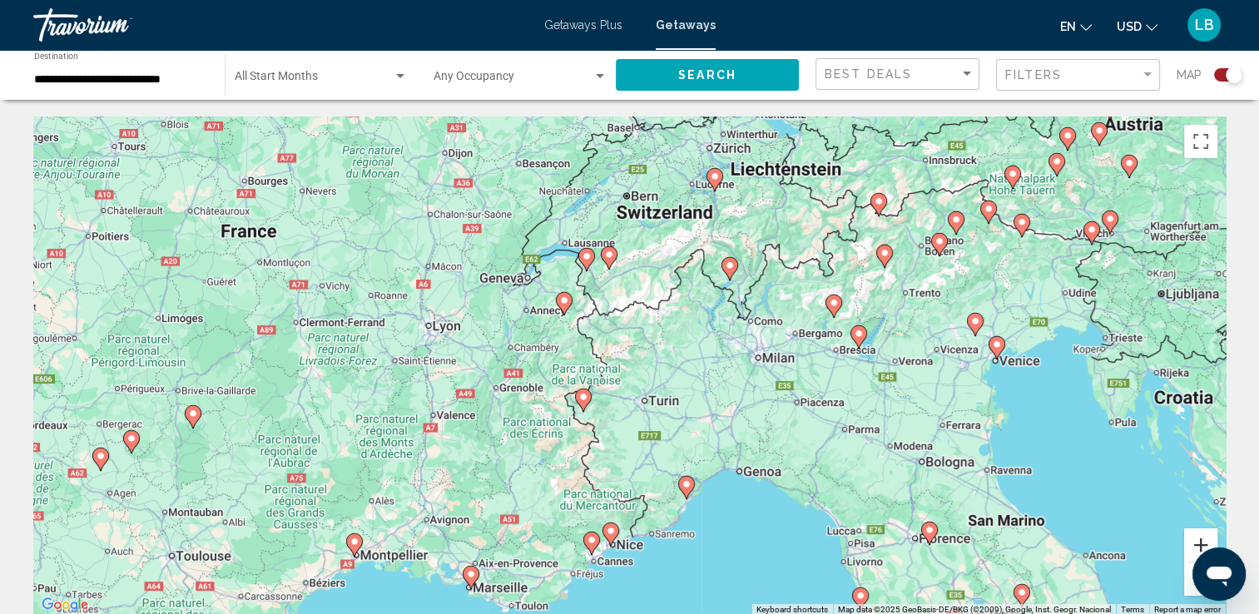
click at [1203, 541] on button "Zoom in" at bounding box center [1200, 544] width 33 height 33
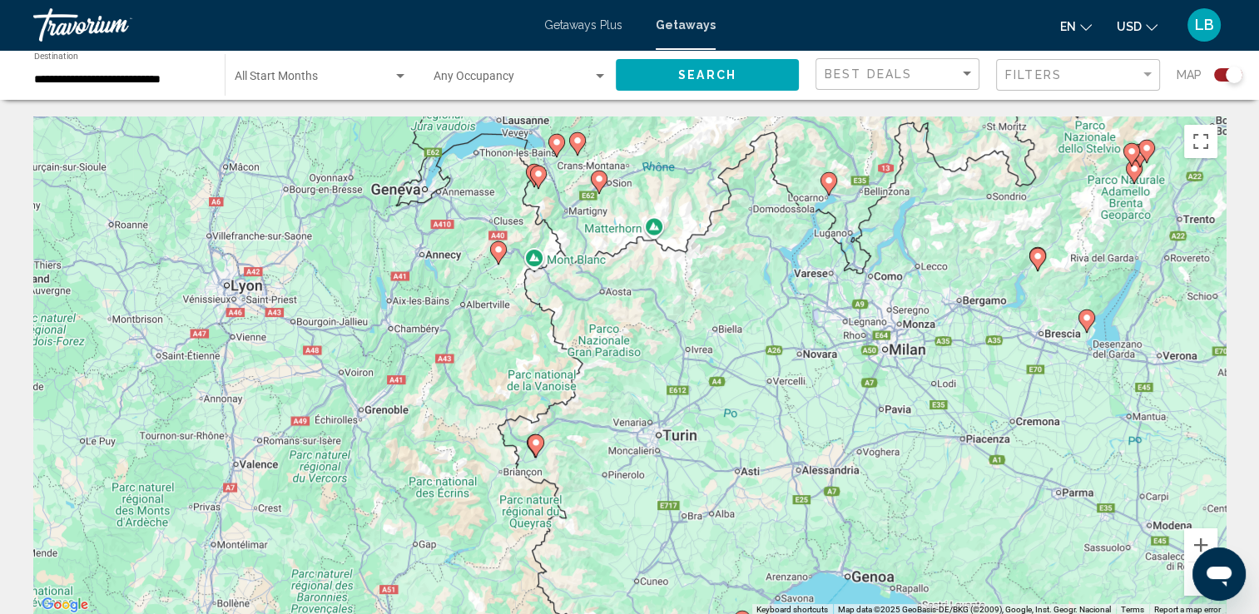
click at [1089, 322] on image "Main content" at bounding box center [1087, 318] width 10 height 10
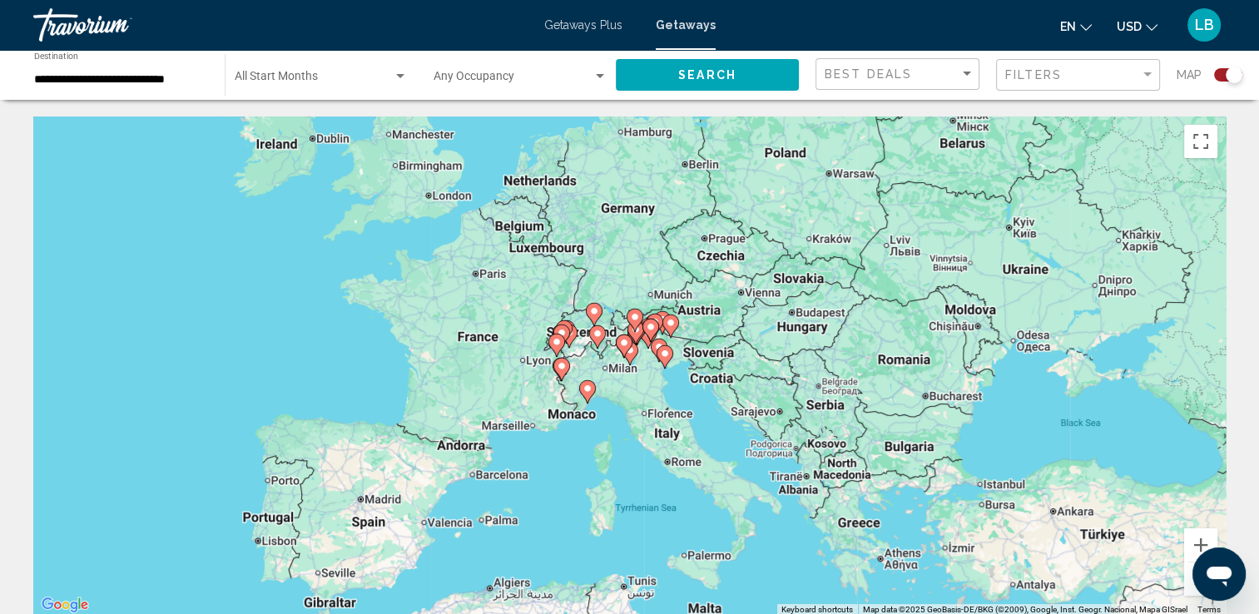
click at [586, 393] on image "Main content" at bounding box center [588, 389] width 10 height 10
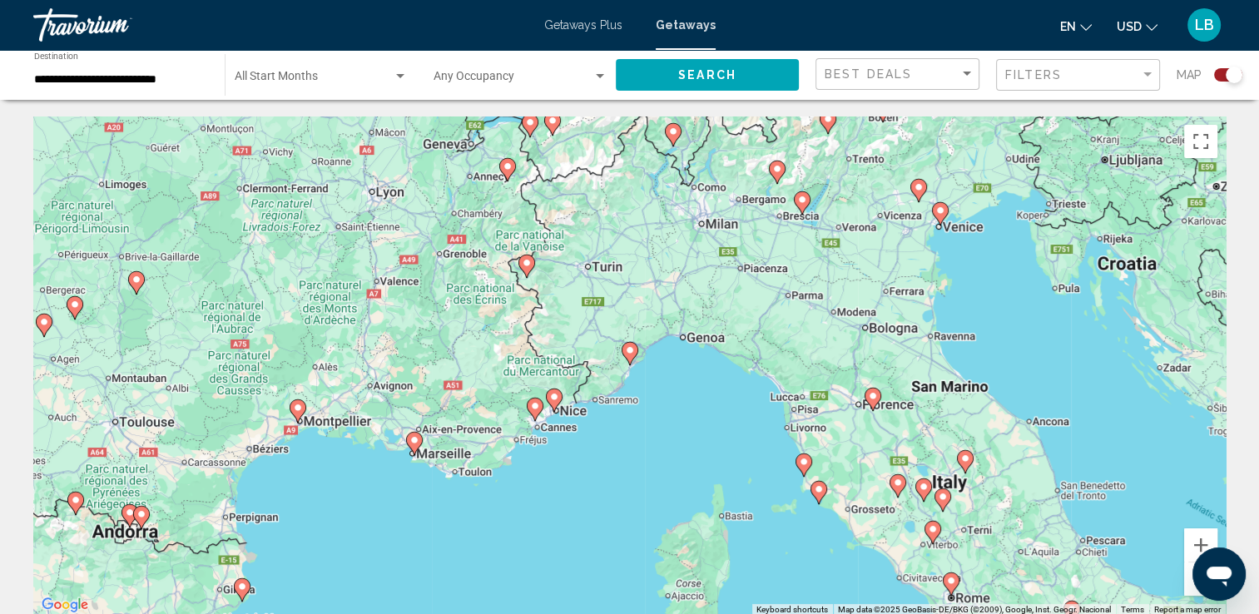
click at [555, 400] on image "Main content" at bounding box center [554, 397] width 10 height 10
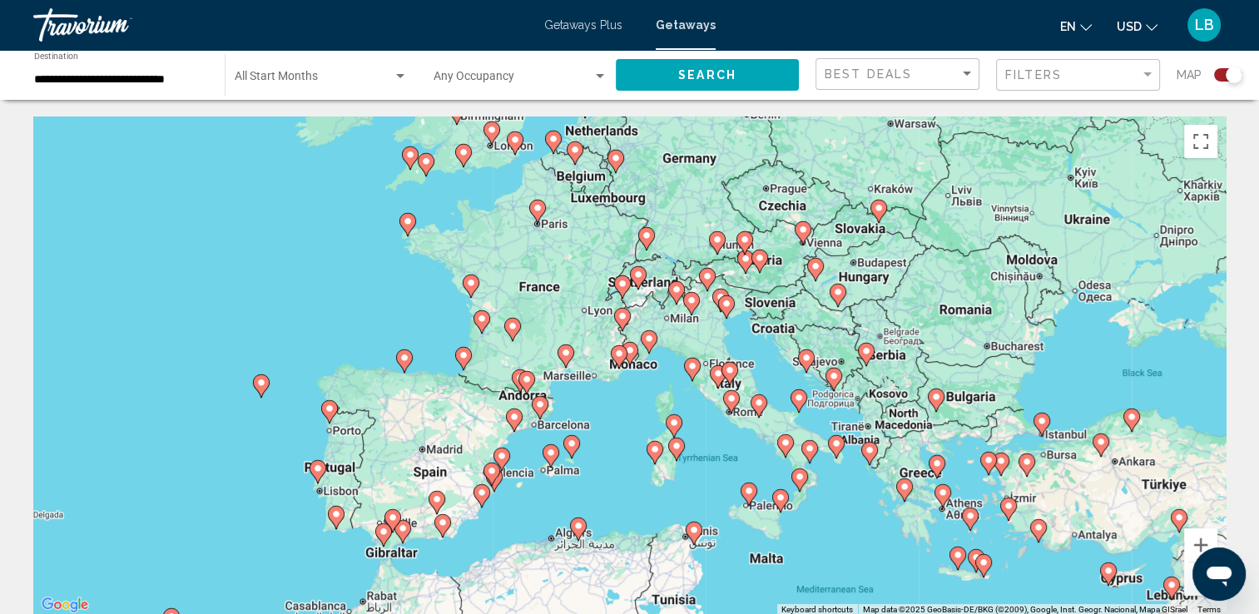
click at [628, 355] on image "Main content" at bounding box center [630, 350] width 10 height 10
type input "**********"
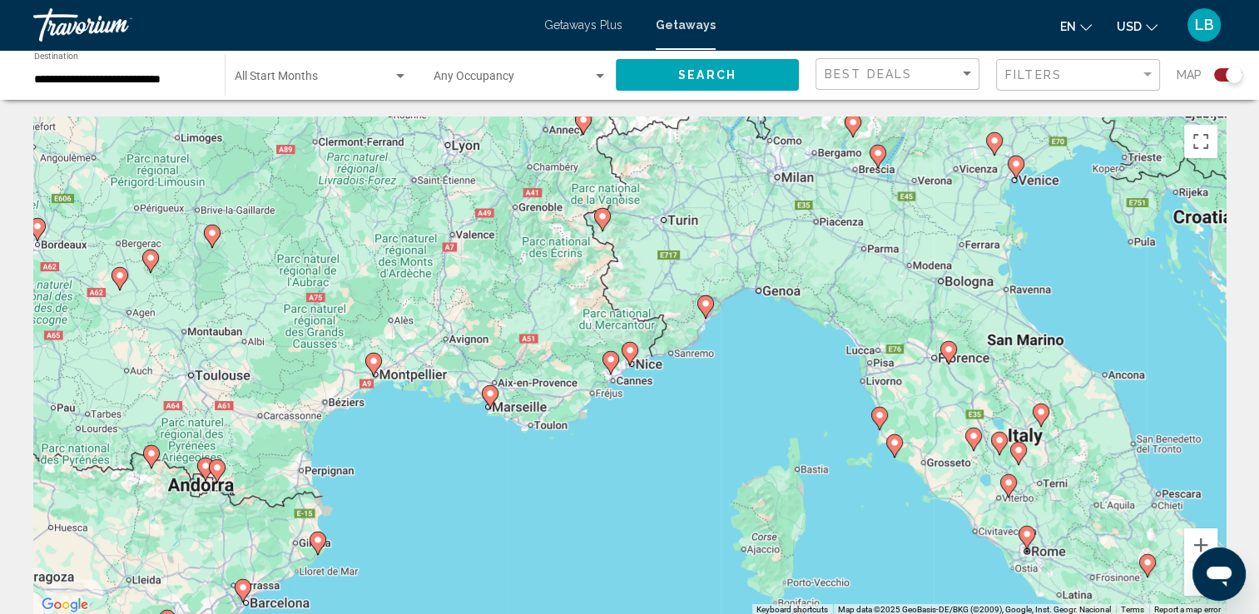
click at [630, 362] on icon "Main content" at bounding box center [629, 354] width 15 height 22
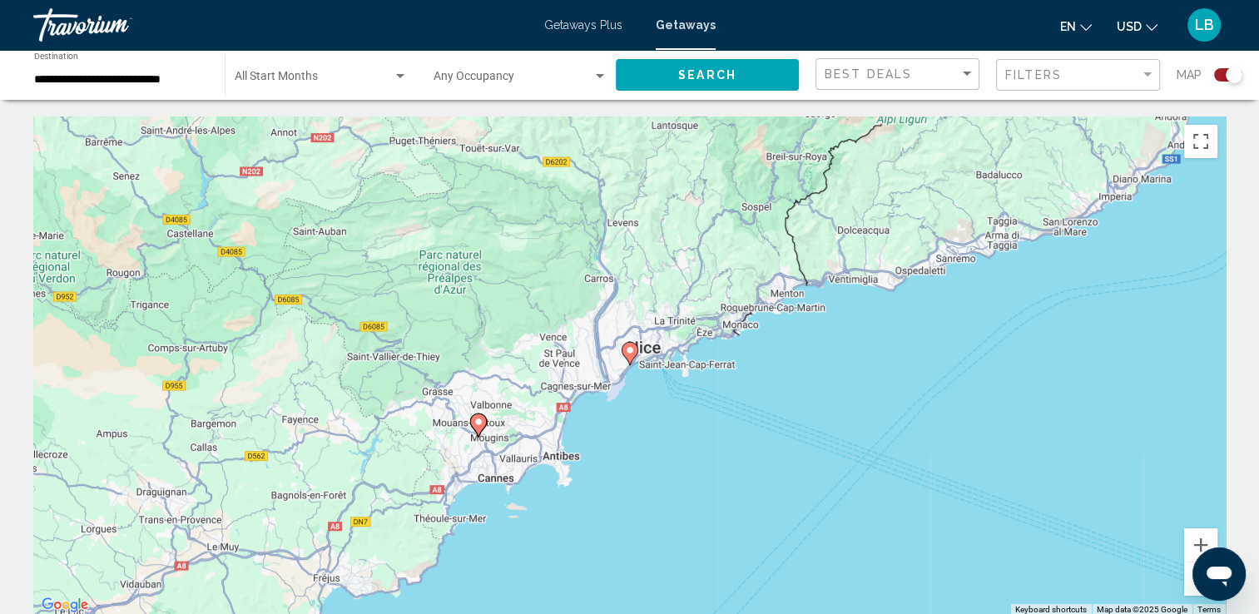
click at [628, 356] on icon "Main content" at bounding box center [629, 354] width 15 height 22
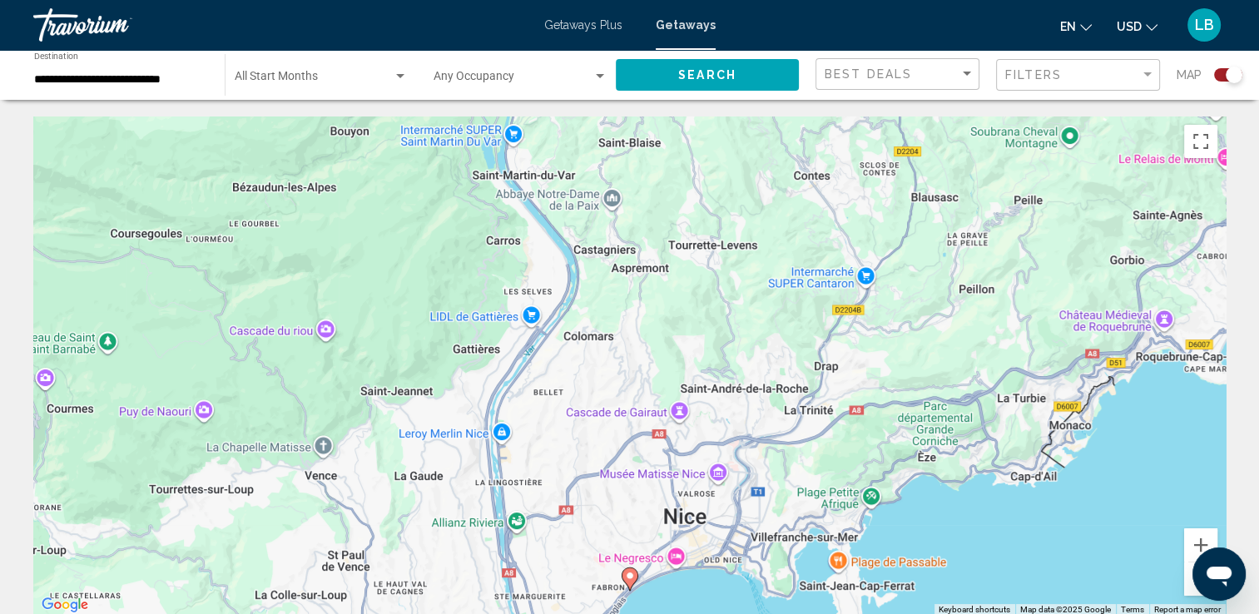
click at [628, 576] on image "Main content" at bounding box center [630, 576] width 10 height 10
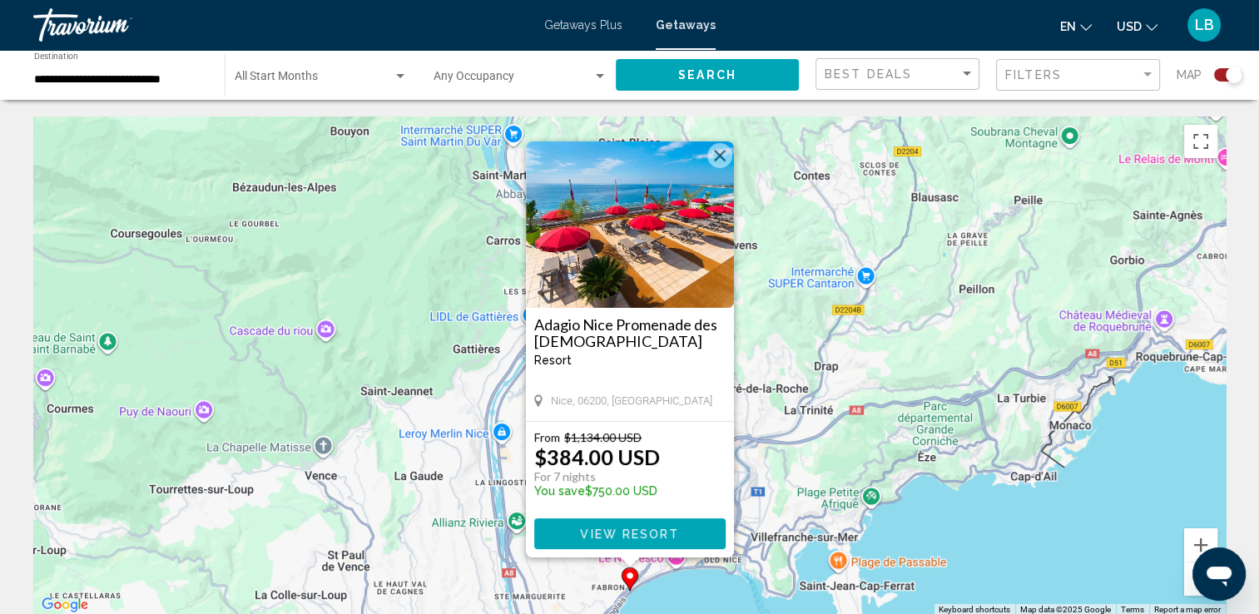
click at [692, 268] on img "Main content" at bounding box center [630, 224] width 208 height 166
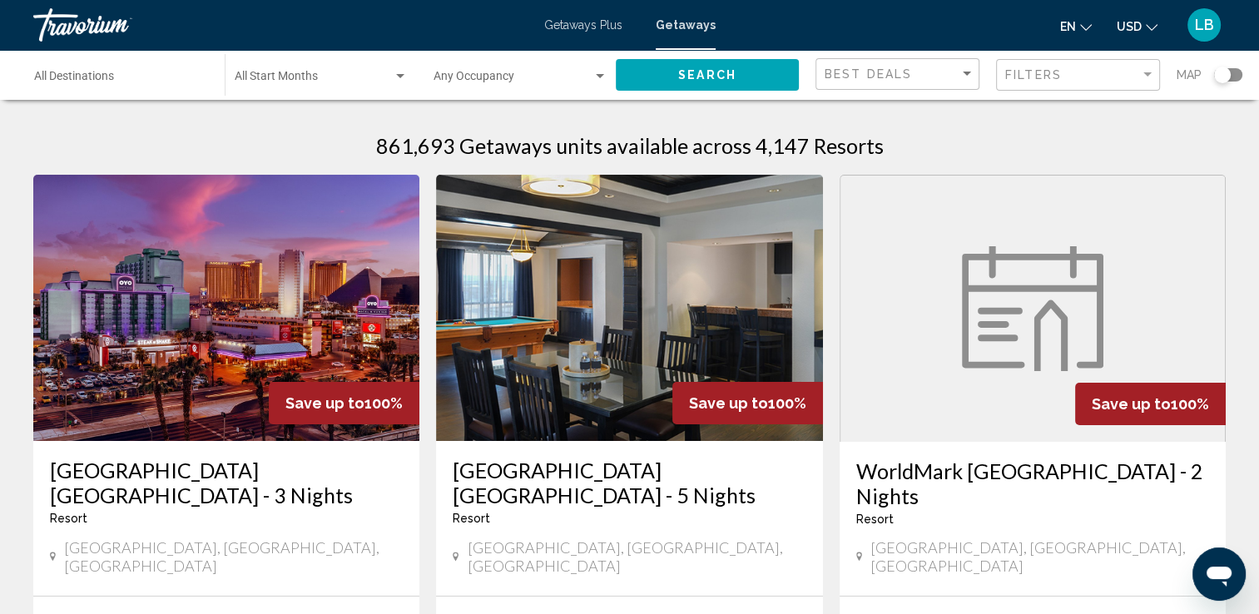
click at [1224, 77] on div "Search widget" at bounding box center [1222, 75] width 17 height 17
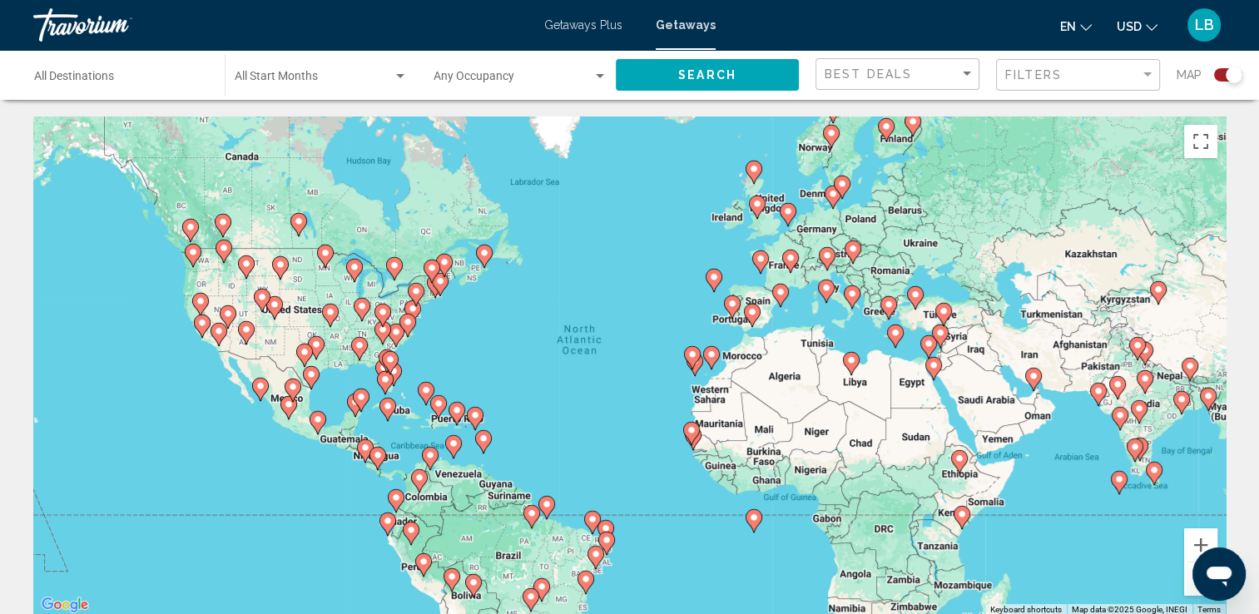
click at [386, 402] on image "Main content" at bounding box center [388, 406] width 10 height 10
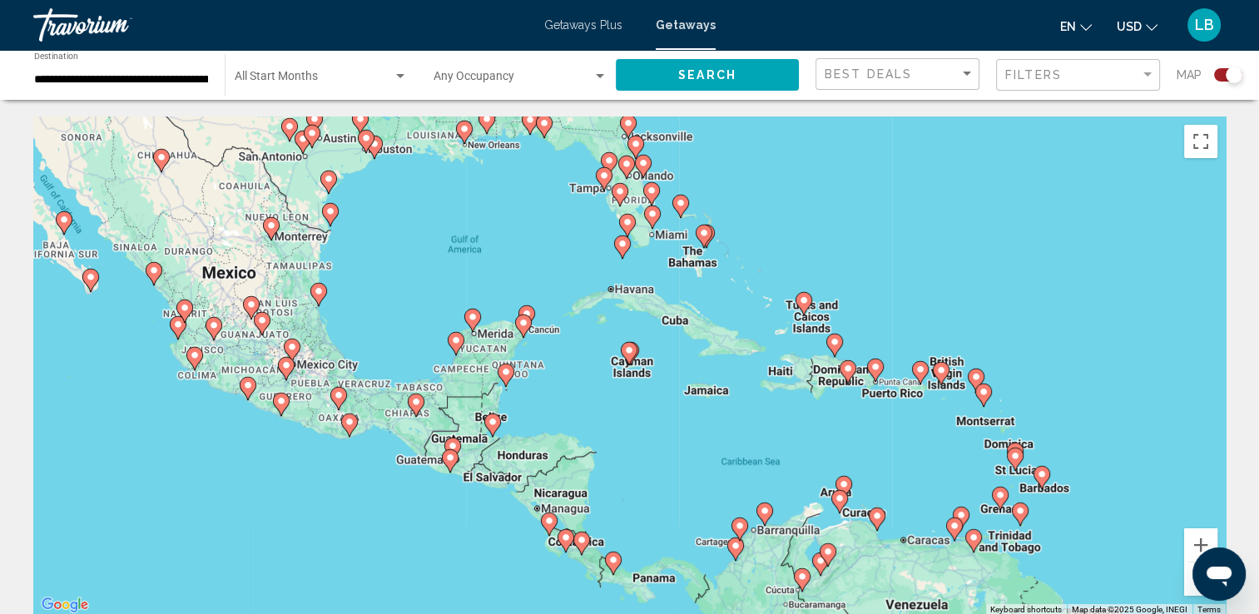
click at [626, 358] on icon "Main content" at bounding box center [628, 354] width 15 height 22
type input "**********"
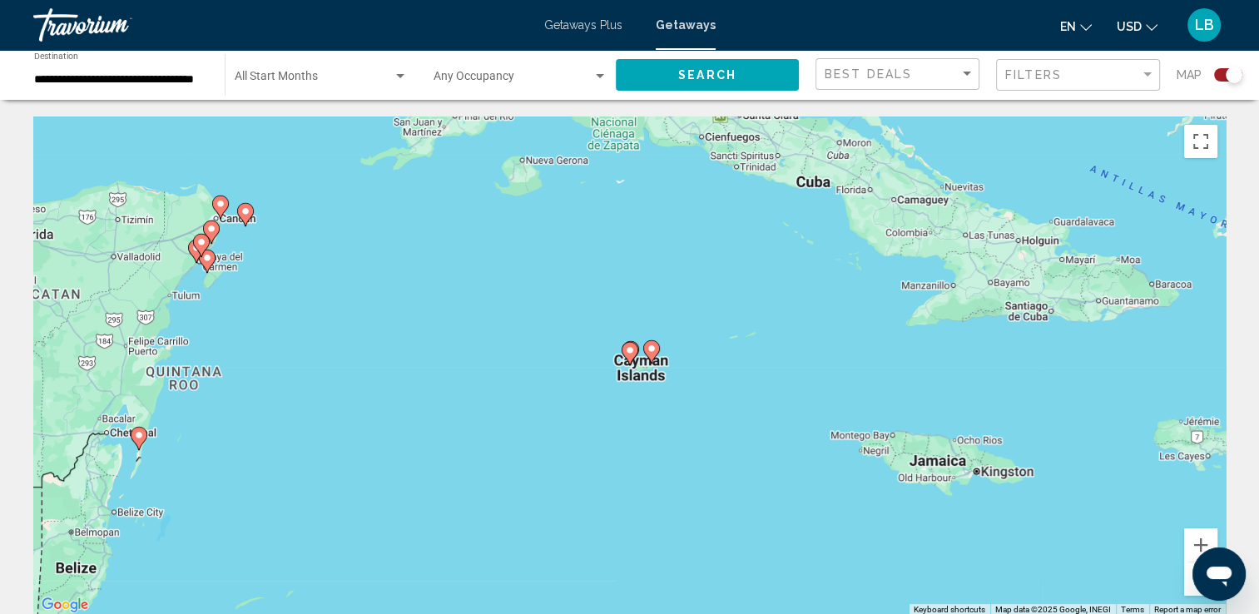
click at [626, 358] on icon "Main content" at bounding box center [630, 353] width 17 height 23
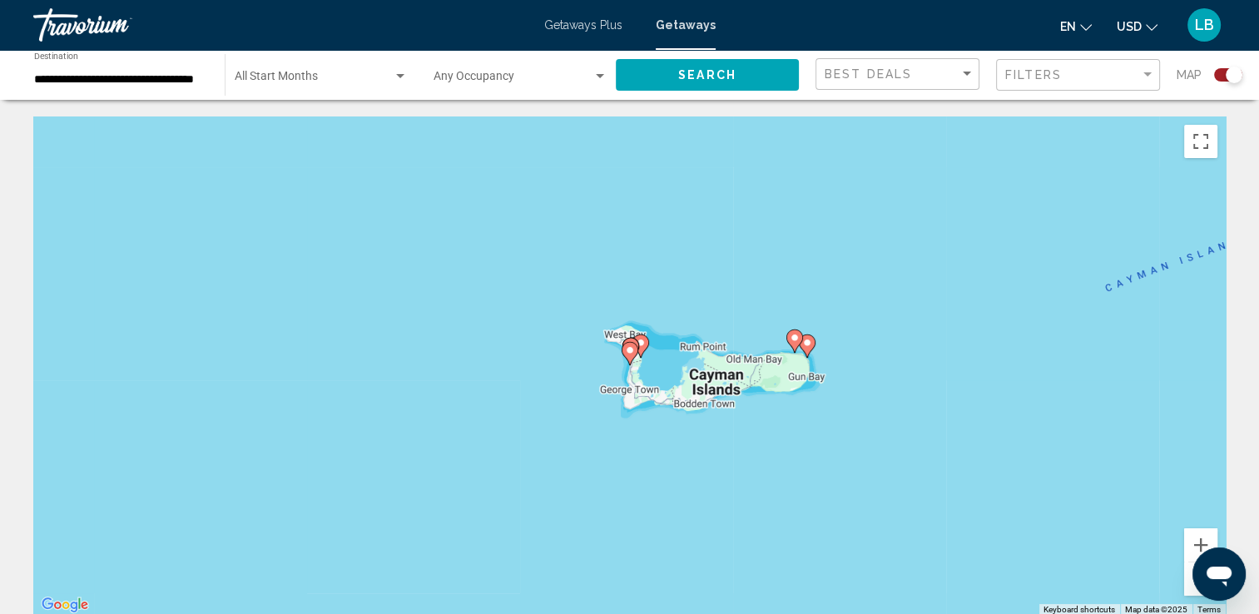
click at [629, 356] on icon "Main content" at bounding box center [629, 354] width 15 height 22
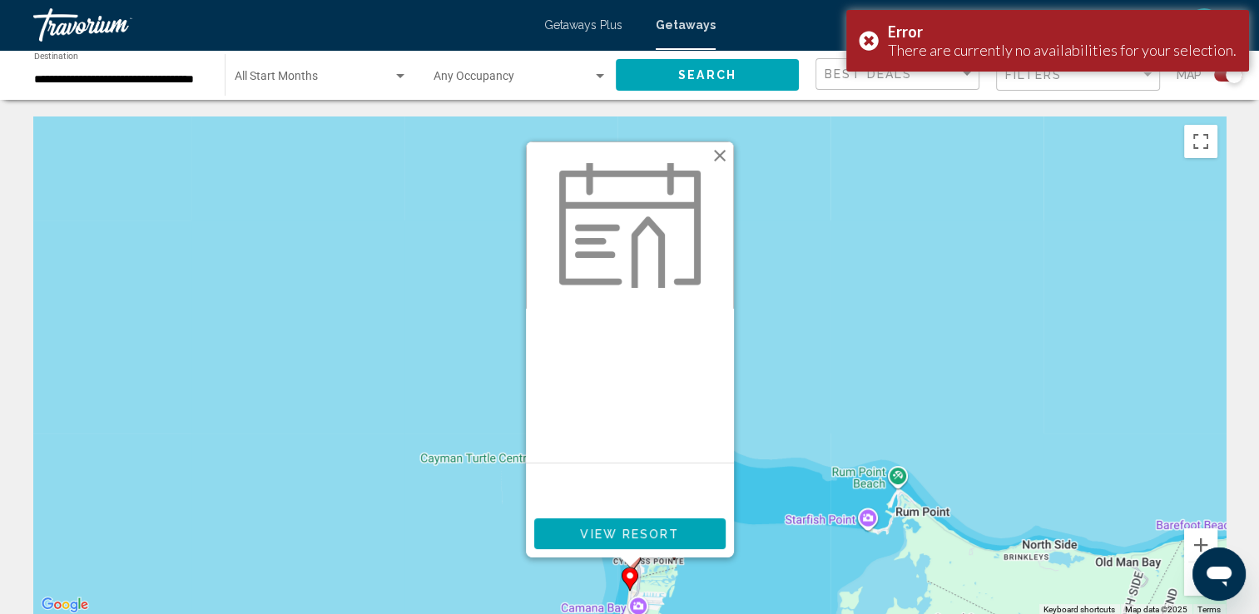
click at [722, 153] on button "Close" at bounding box center [719, 155] width 25 height 25
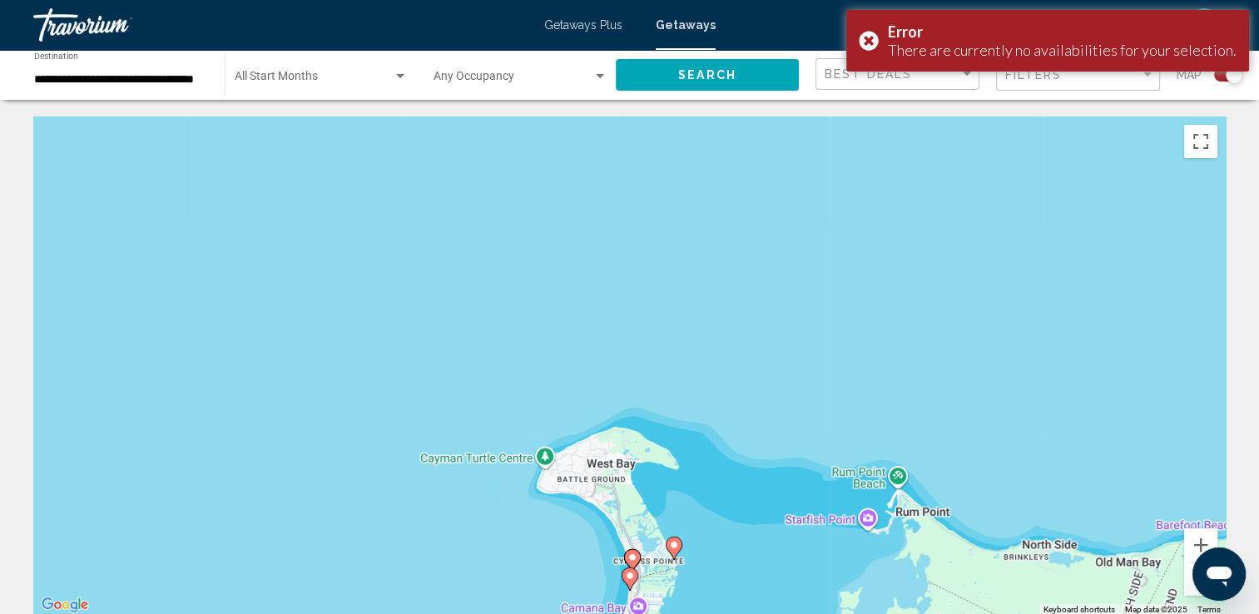
click at [677, 550] on icon "Main content" at bounding box center [673, 549] width 15 height 22
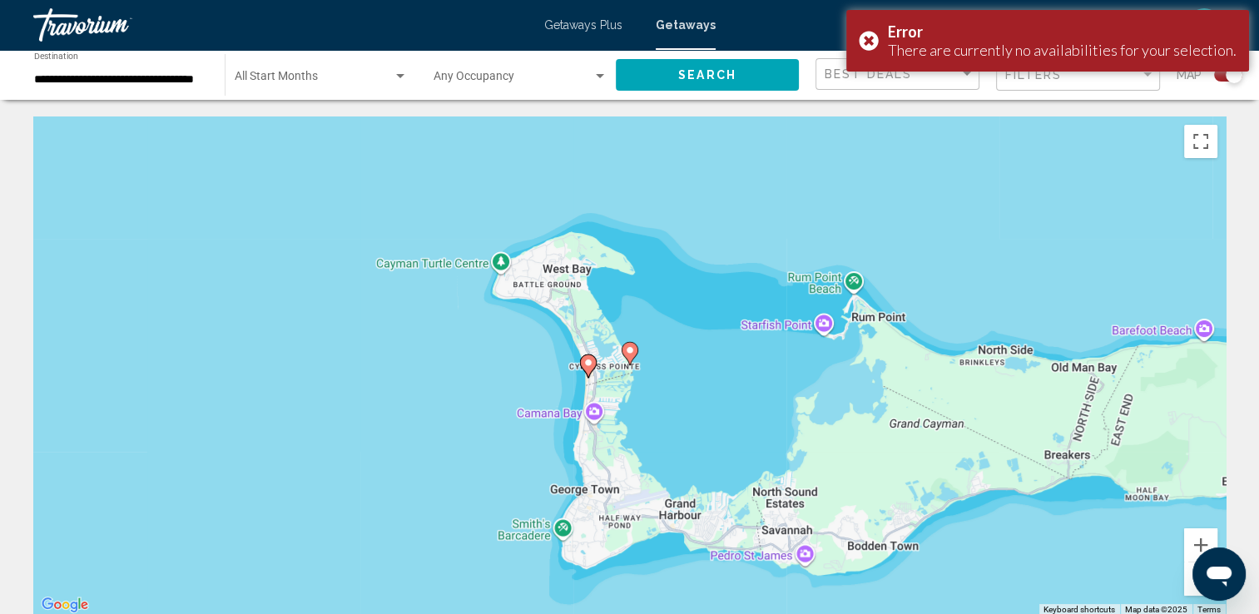
click at [624, 349] on icon "Main content" at bounding box center [629, 354] width 15 height 22
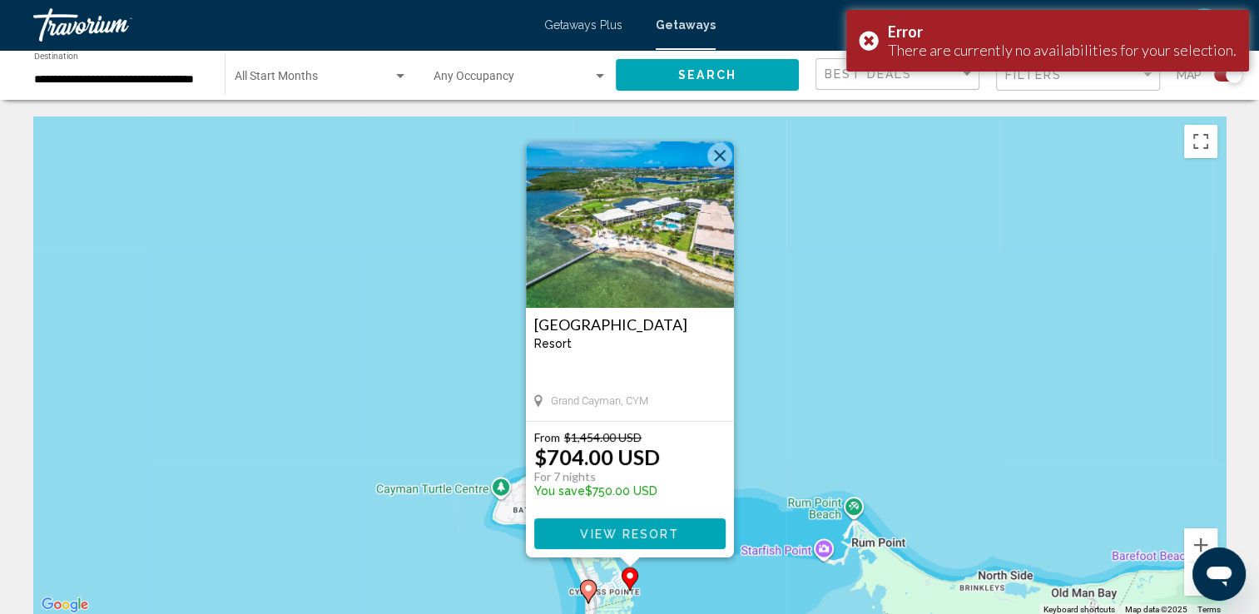
click at [629, 261] on img "Main content" at bounding box center [630, 224] width 208 height 166
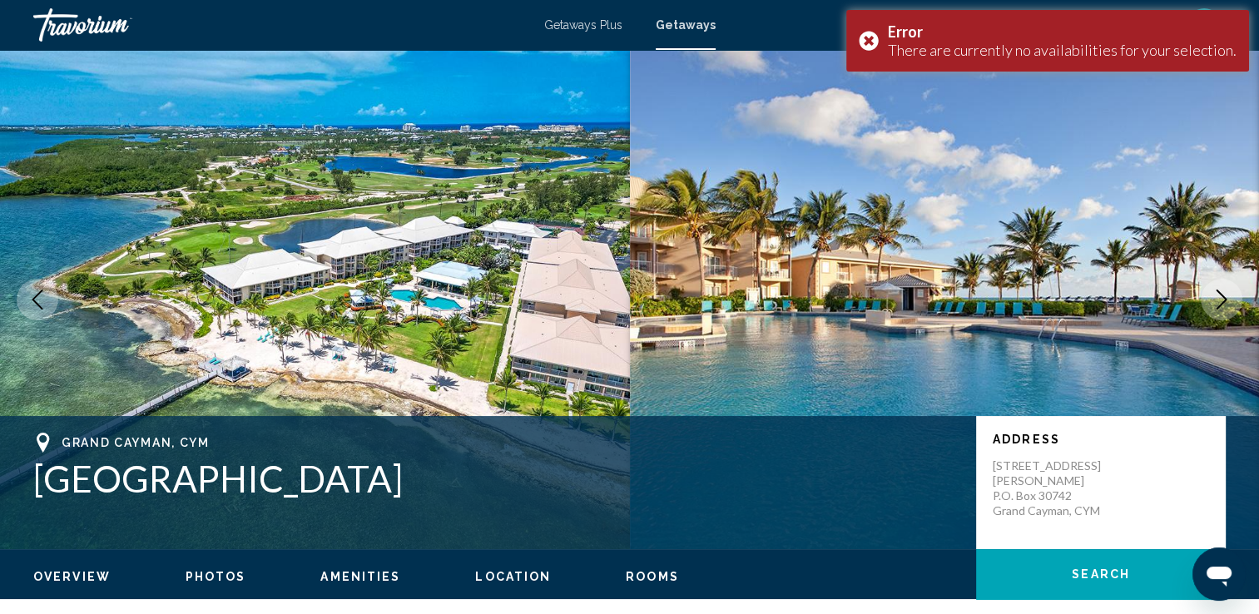
drag, startPoint x: 1238, startPoint y: 509, endPoint x: 1226, endPoint y: 289, distance: 220.1
click at [1226, 289] on div "[GEOGRAPHIC_DATA] Address [STREET_ADDRESS] at [PERSON_NAME] P.O. [GEOGRAPHIC_DA…" at bounding box center [629, 299] width 1259 height 499
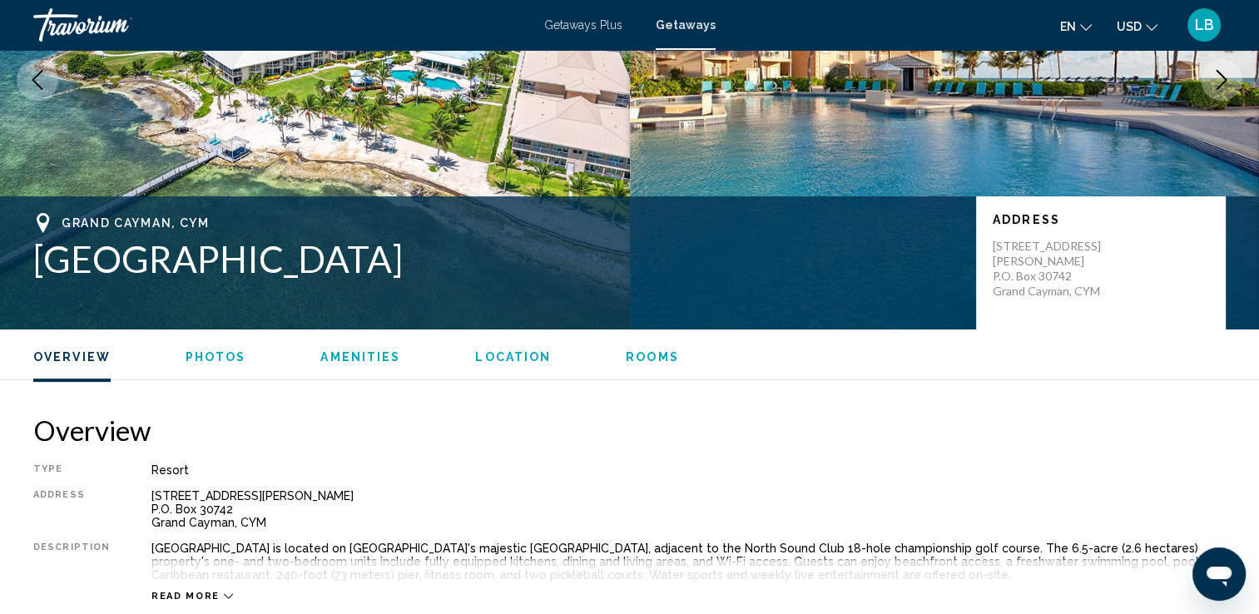
scroll to position [197, 0]
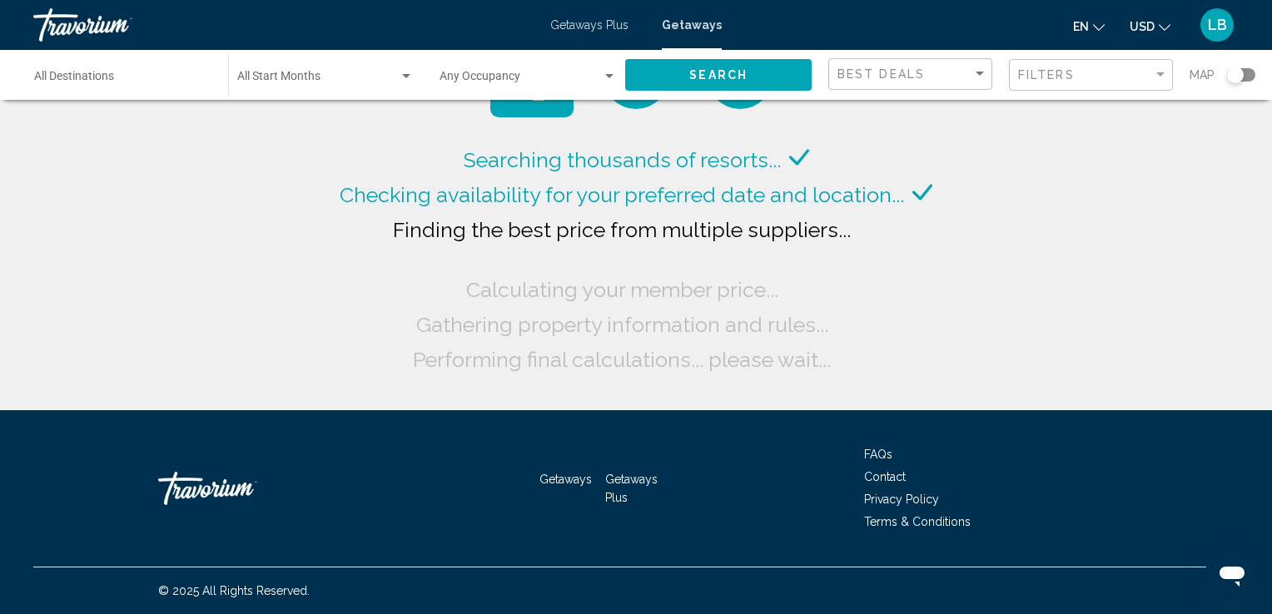
click at [1237, 80] on div "Search widget" at bounding box center [1235, 75] width 17 height 17
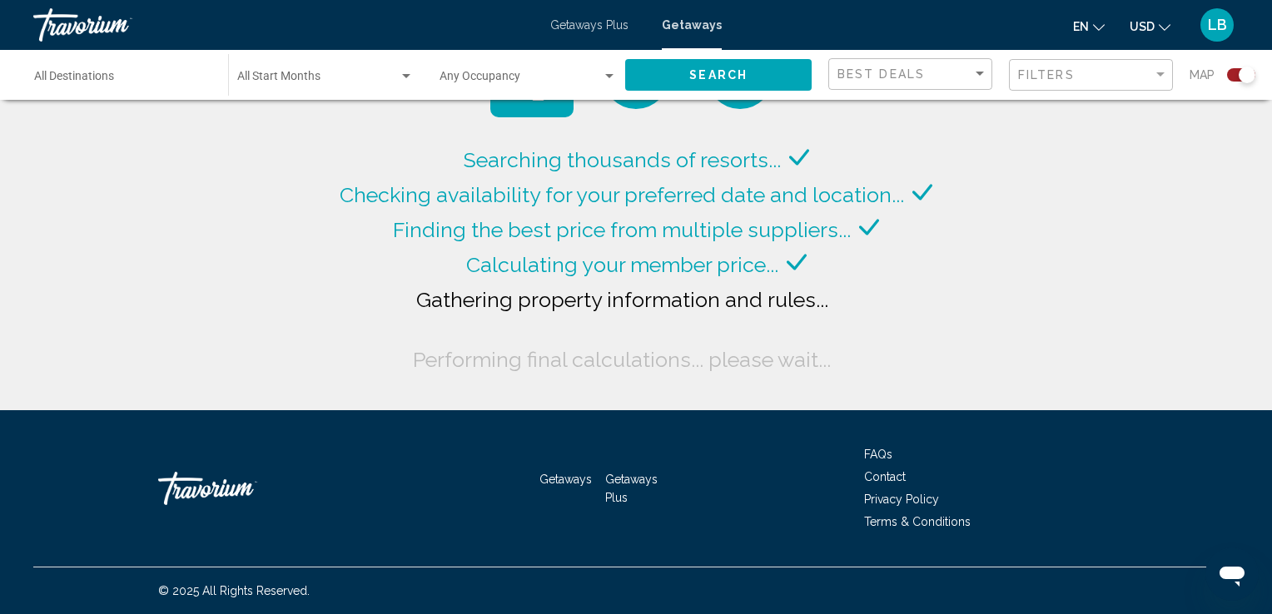
click at [1247, 72] on div "Search widget" at bounding box center [1246, 75] width 17 height 17
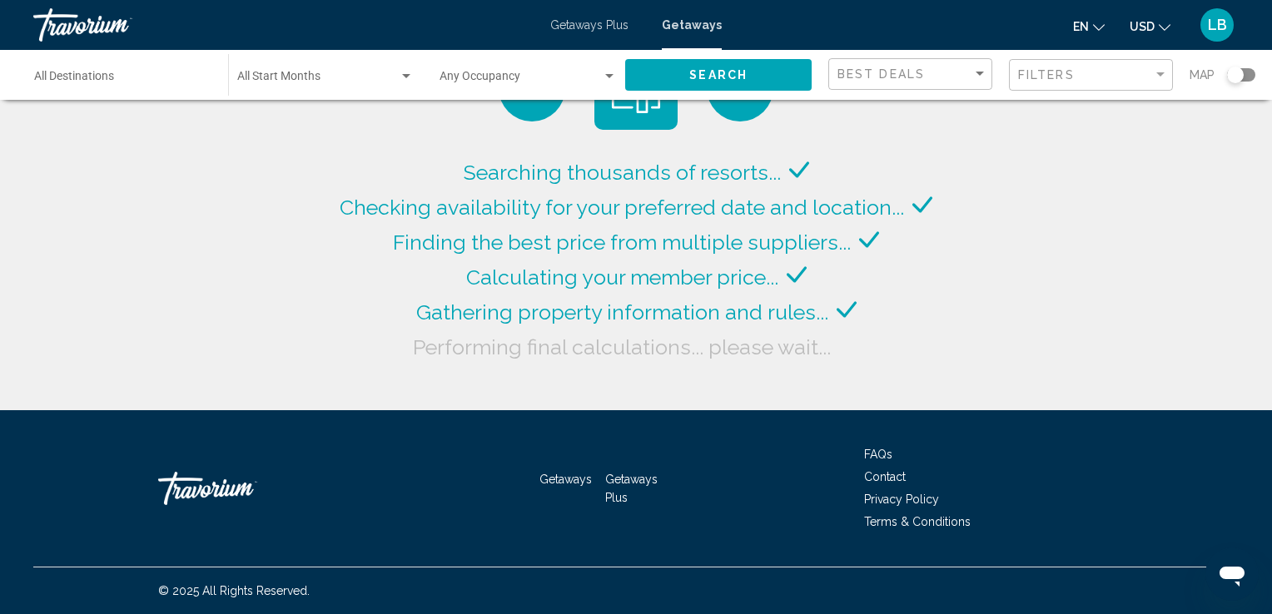
click at [1235, 76] on div "Search widget" at bounding box center [1235, 75] width 17 height 17
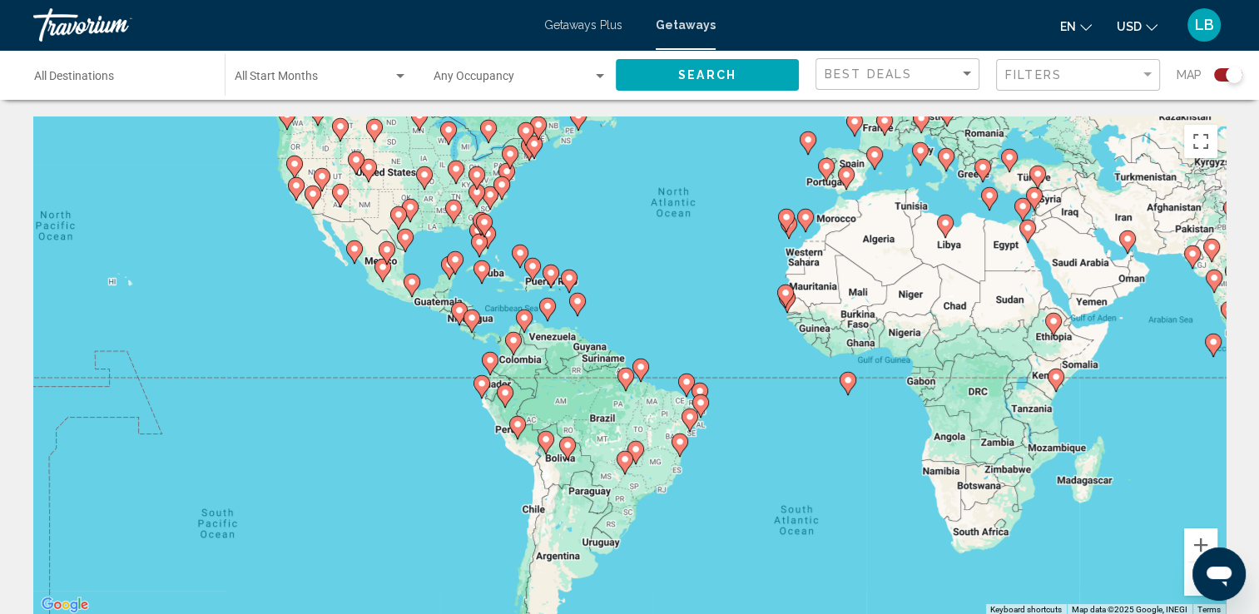
drag, startPoint x: 516, startPoint y: 548, endPoint x: 615, endPoint y: 404, distance: 175.4
click at [615, 404] on div "To activate drag with keyboard, press Alt + Enter. Once in keyboard drag state,…" at bounding box center [629, 366] width 1193 height 499
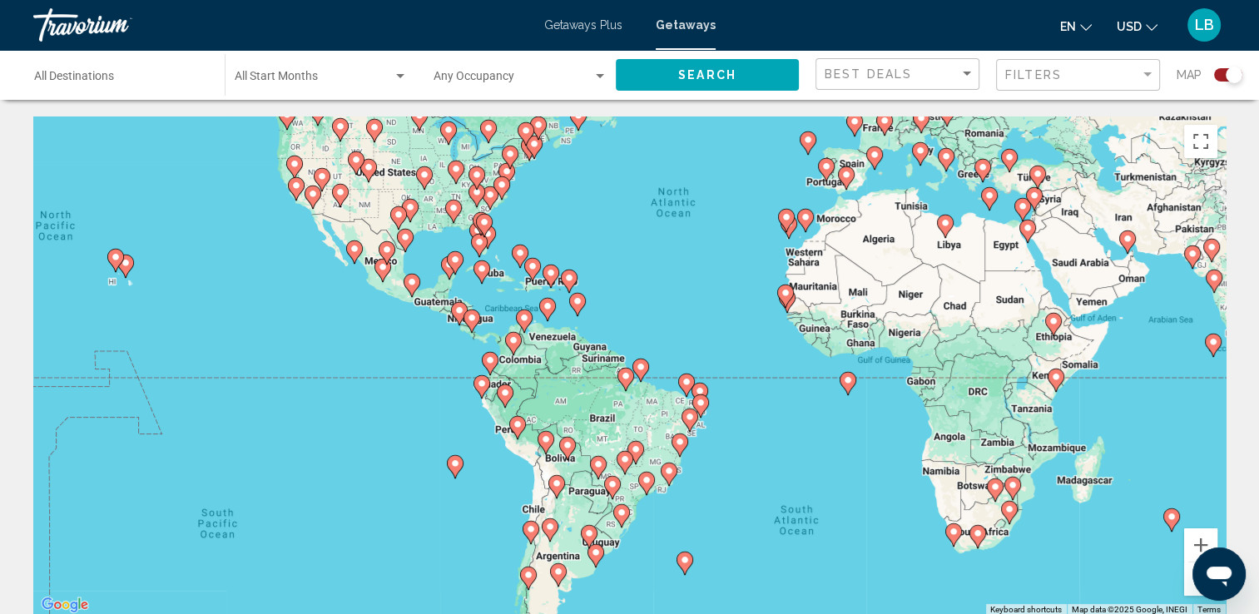
click at [514, 431] on icon "Main content" at bounding box center [516, 428] width 15 height 22
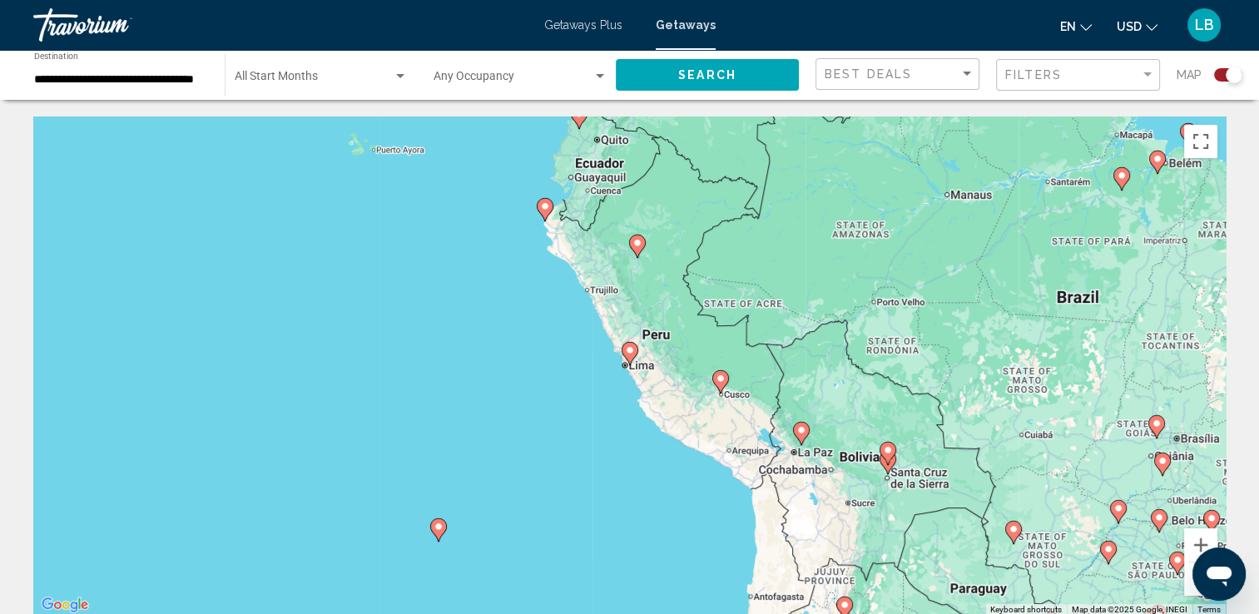
click at [630, 360] on icon "Main content" at bounding box center [629, 354] width 15 height 22
type input "**********"
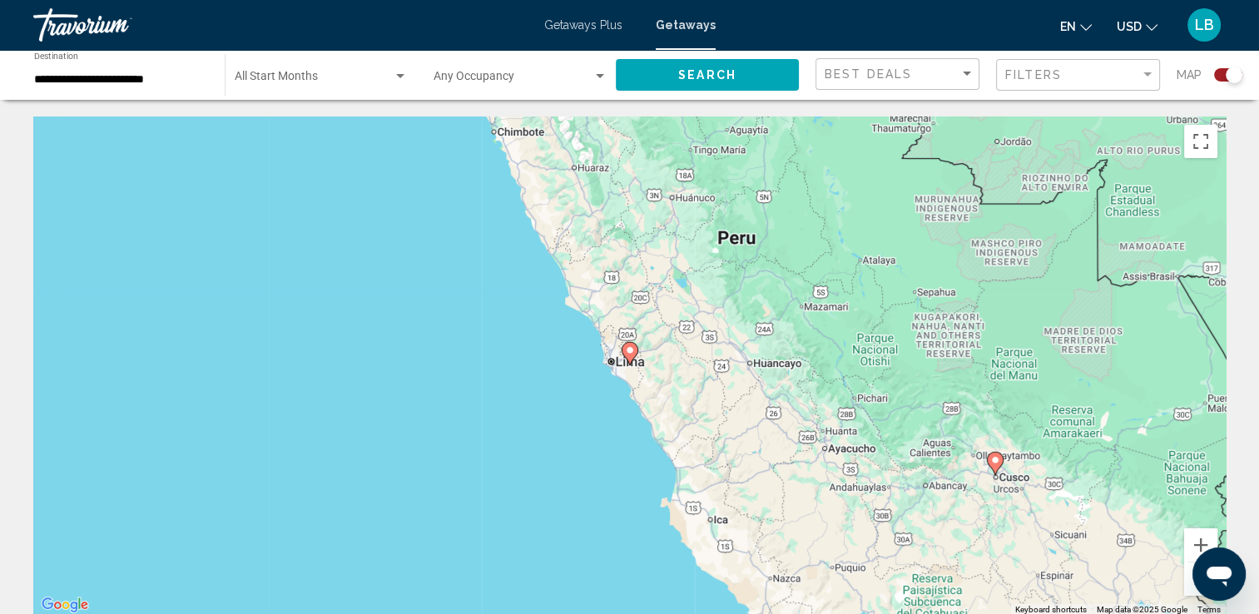
click at [633, 358] on icon "Main content" at bounding box center [629, 354] width 15 height 22
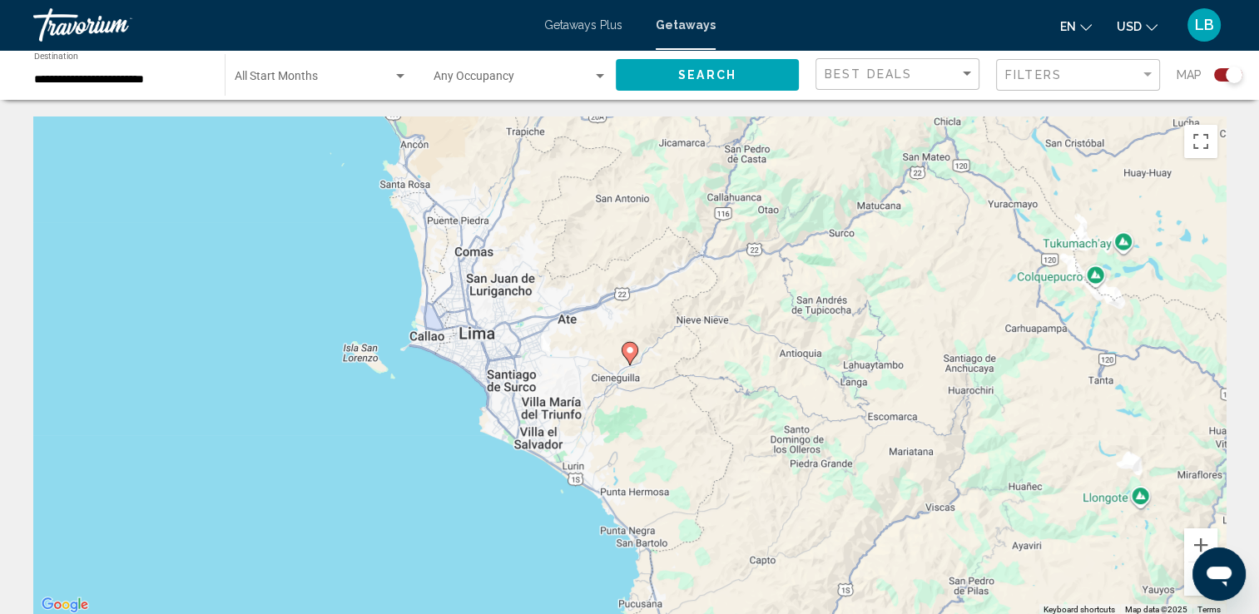
click at [629, 356] on icon "Main content" at bounding box center [629, 354] width 15 height 22
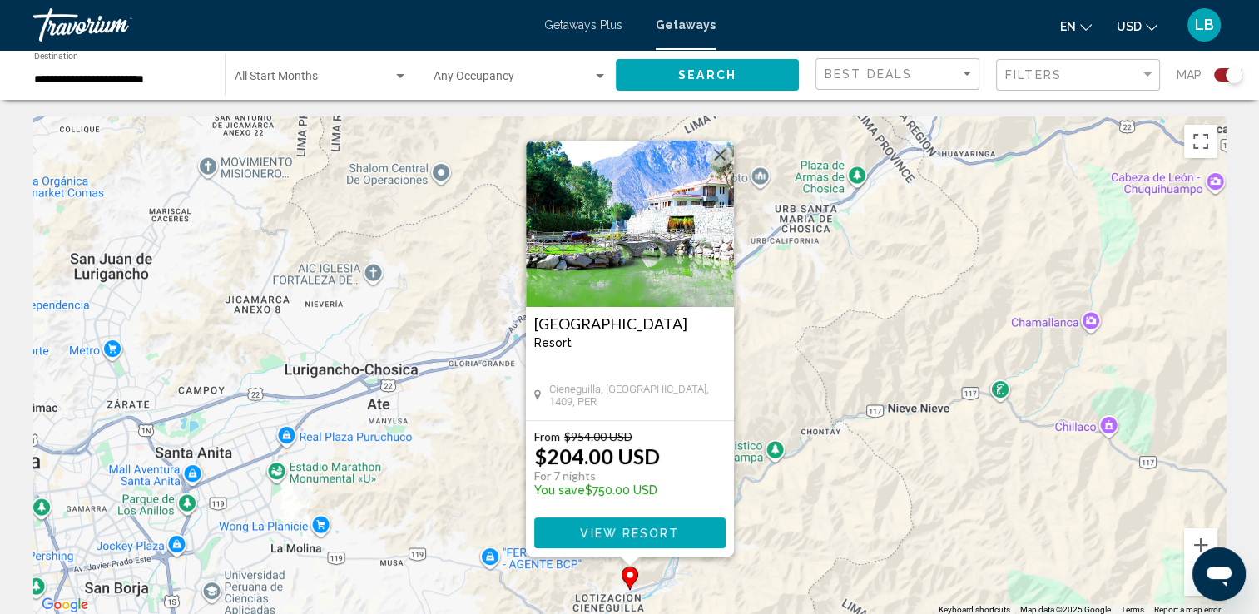
click at [630, 261] on img "Main content" at bounding box center [630, 224] width 208 height 166
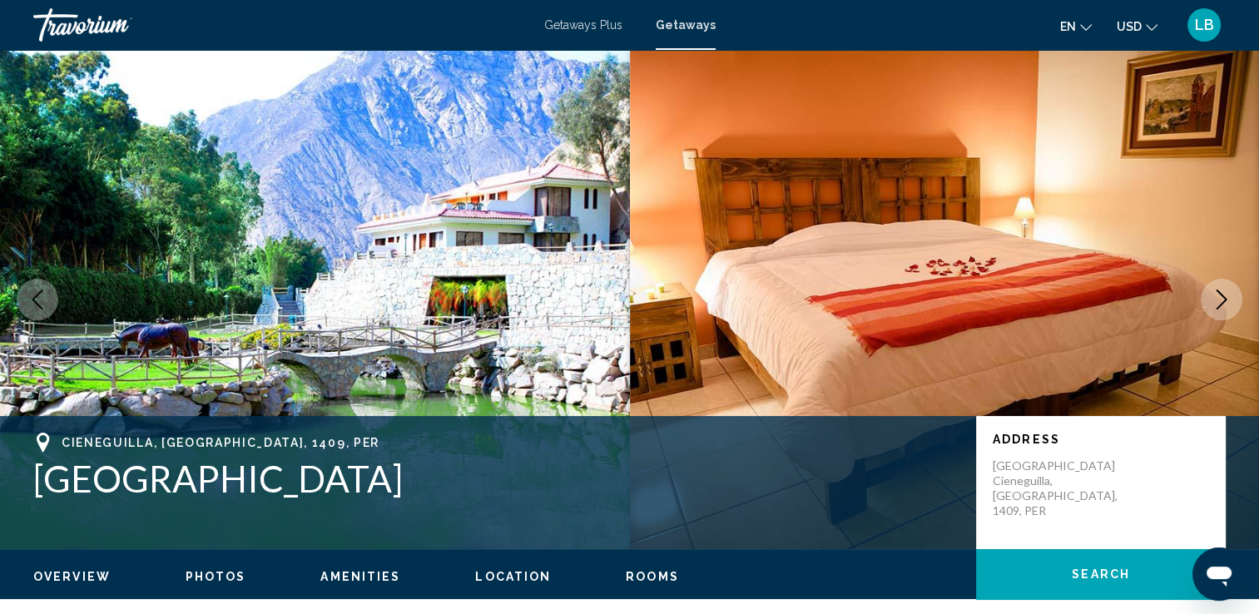
click at [1225, 290] on icon "Next image" at bounding box center [1222, 300] width 20 height 20
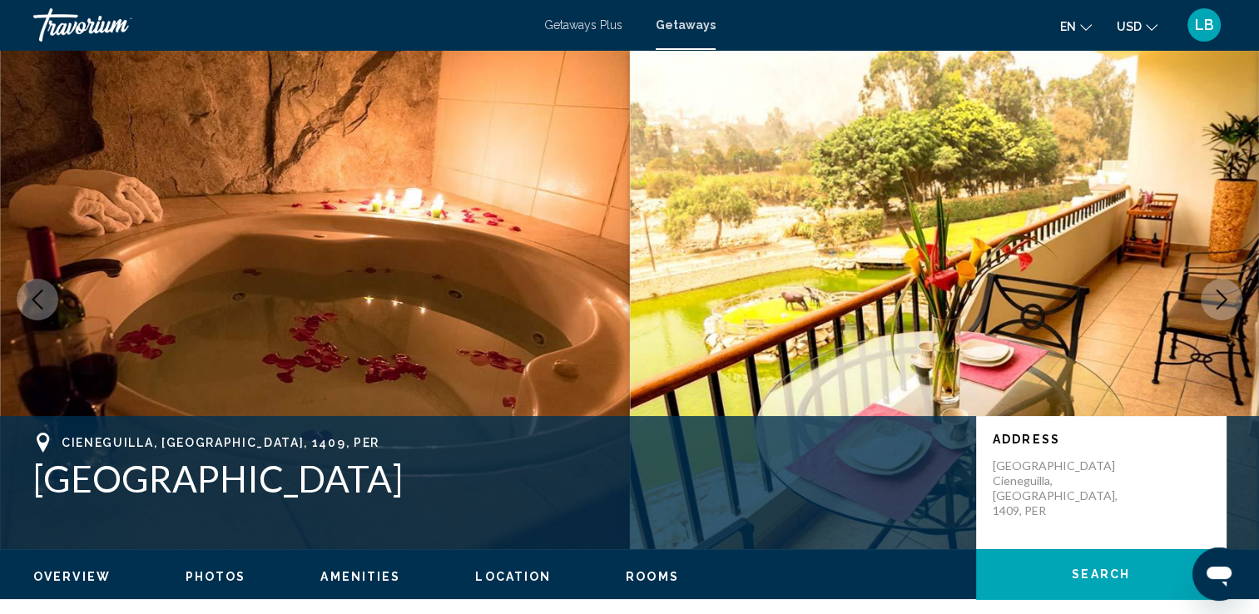
click at [1225, 290] on icon "Next image" at bounding box center [1222, 300] width 20 height 20
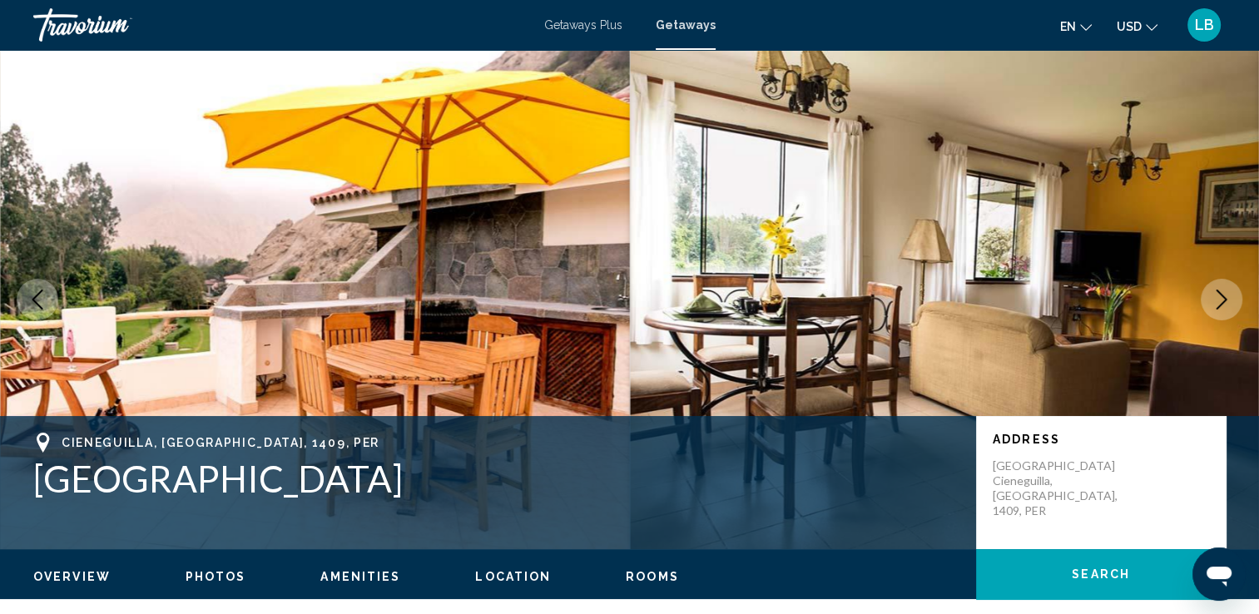
click at [1225, 290] on icon "Next image" at bounding box center [1222, 300] width 20 height 20
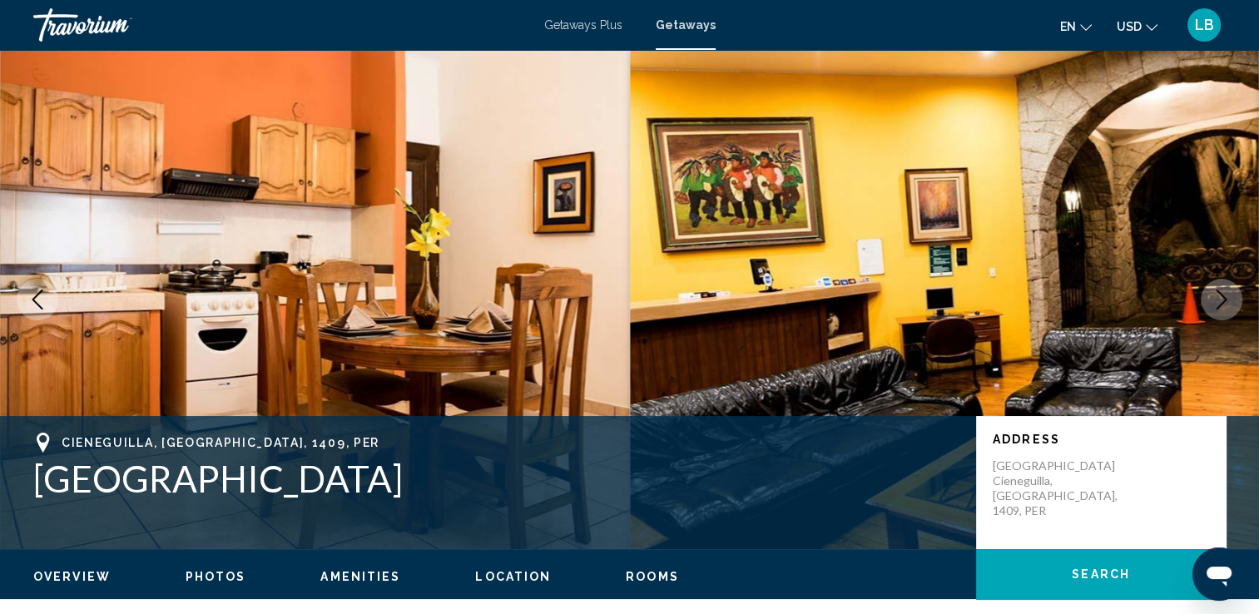
click at [1225, 290] on icon "Next image" at bounding box center [1222, 300] width 20 height 20
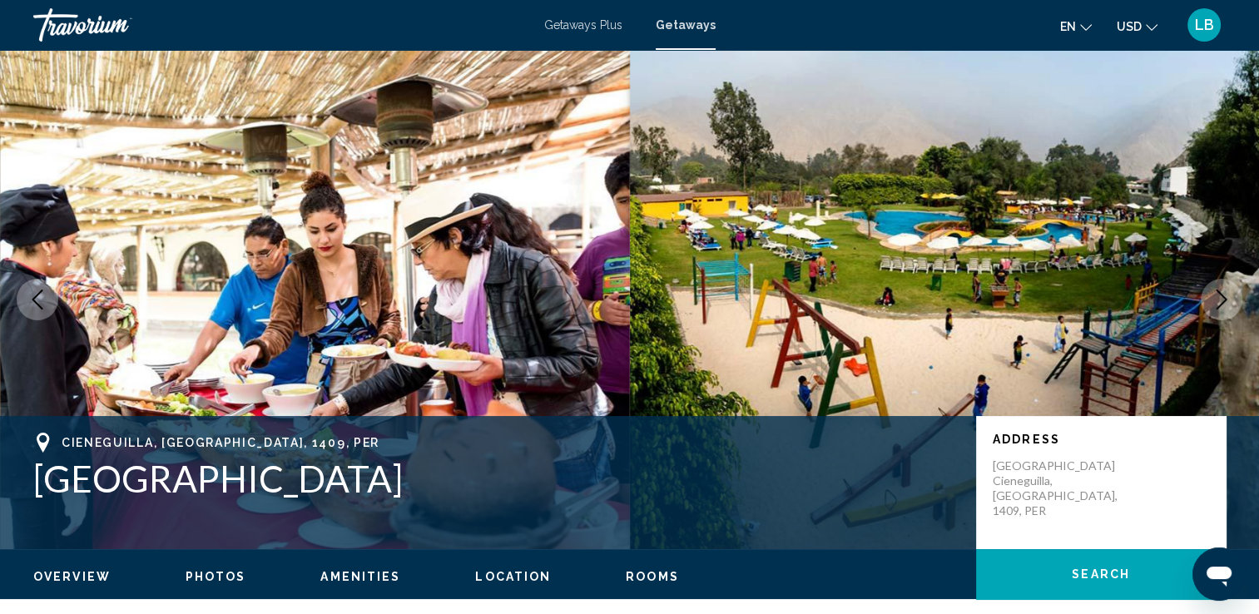
click at [1225, 290] on icon "Next image" at bounding box center [1222, 300] width 20 height 20
